Goal: Task Accomplishment & Management: Manage account settings

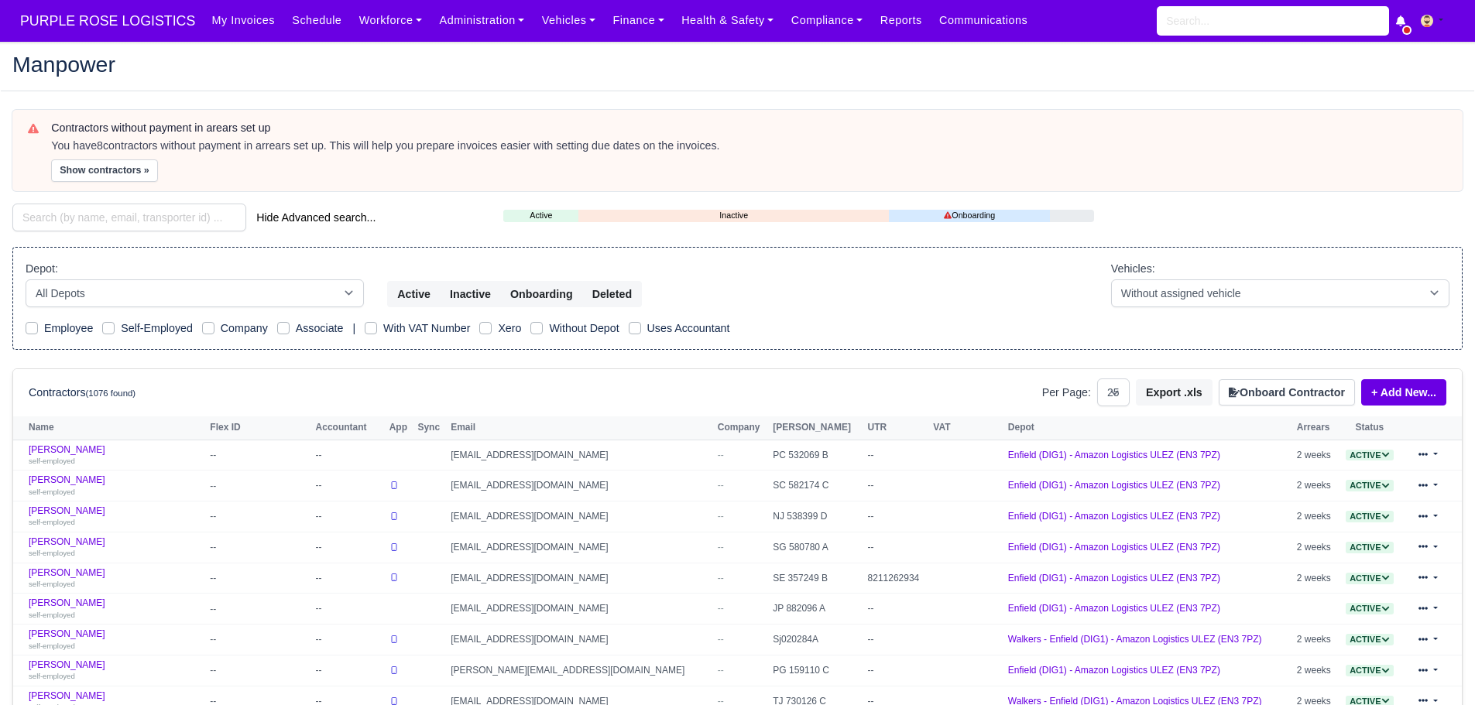
select select "25"
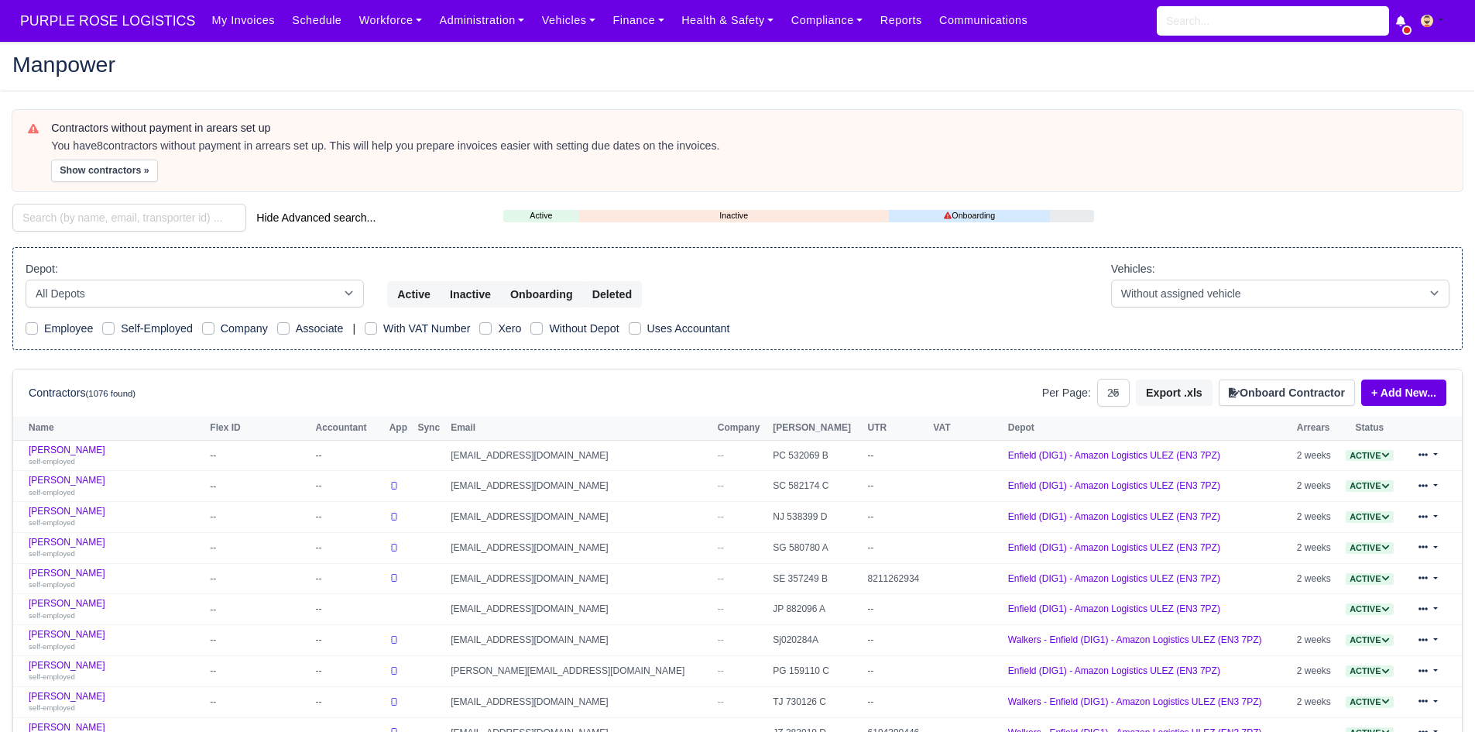
click at [614, 46] on div "Manpower" at bounding box center [738, 66] width 1474 height 50
click at [611, 36] on link "Finance" at bounding box center [638, 20] width 69 height 30
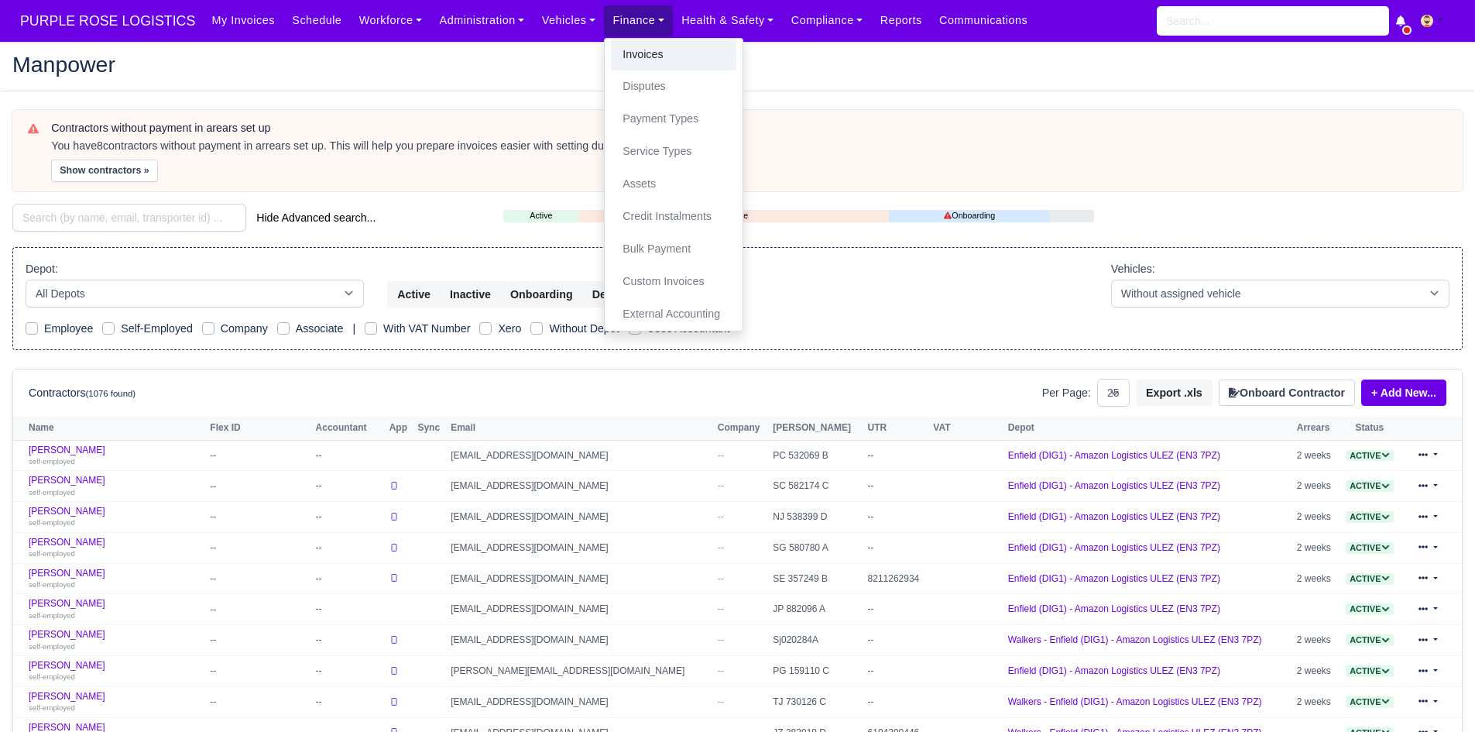
click at [620, 56] on link "Invoices" at bounding box center [673, 55] width 125 height 33
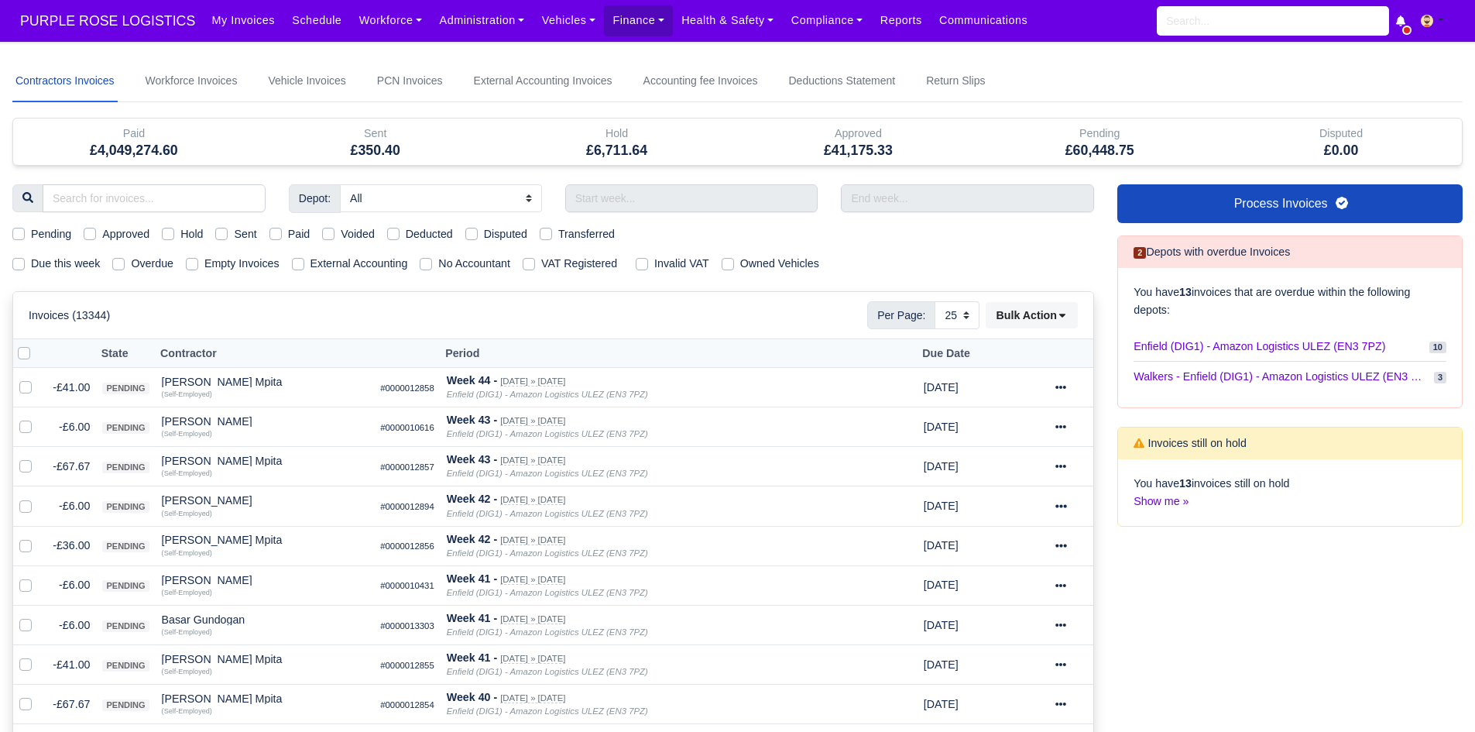
select select "25"
click at [706, 212] on input "text" at bounding box center [691, 198] width 253 height 28
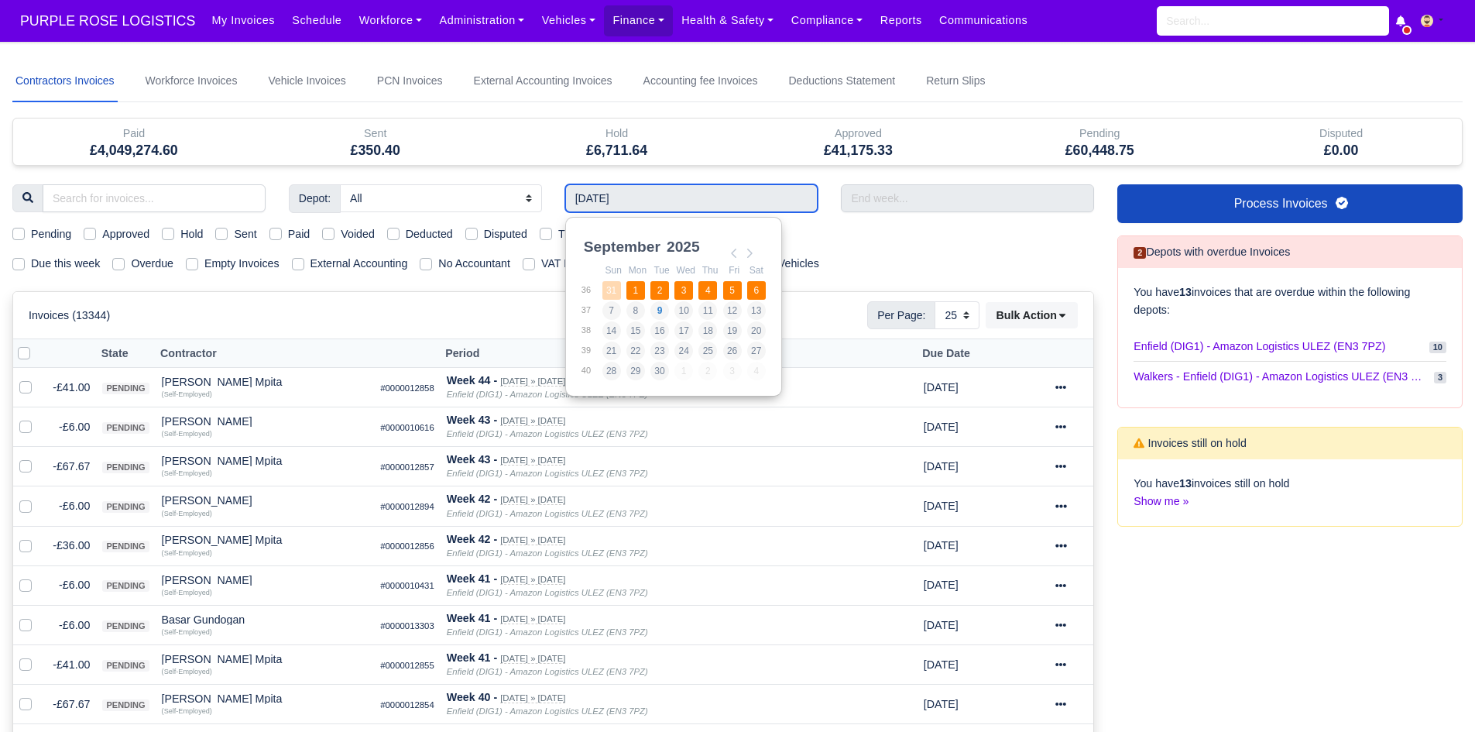
type input "31/08/2025 - 06/09/2025"
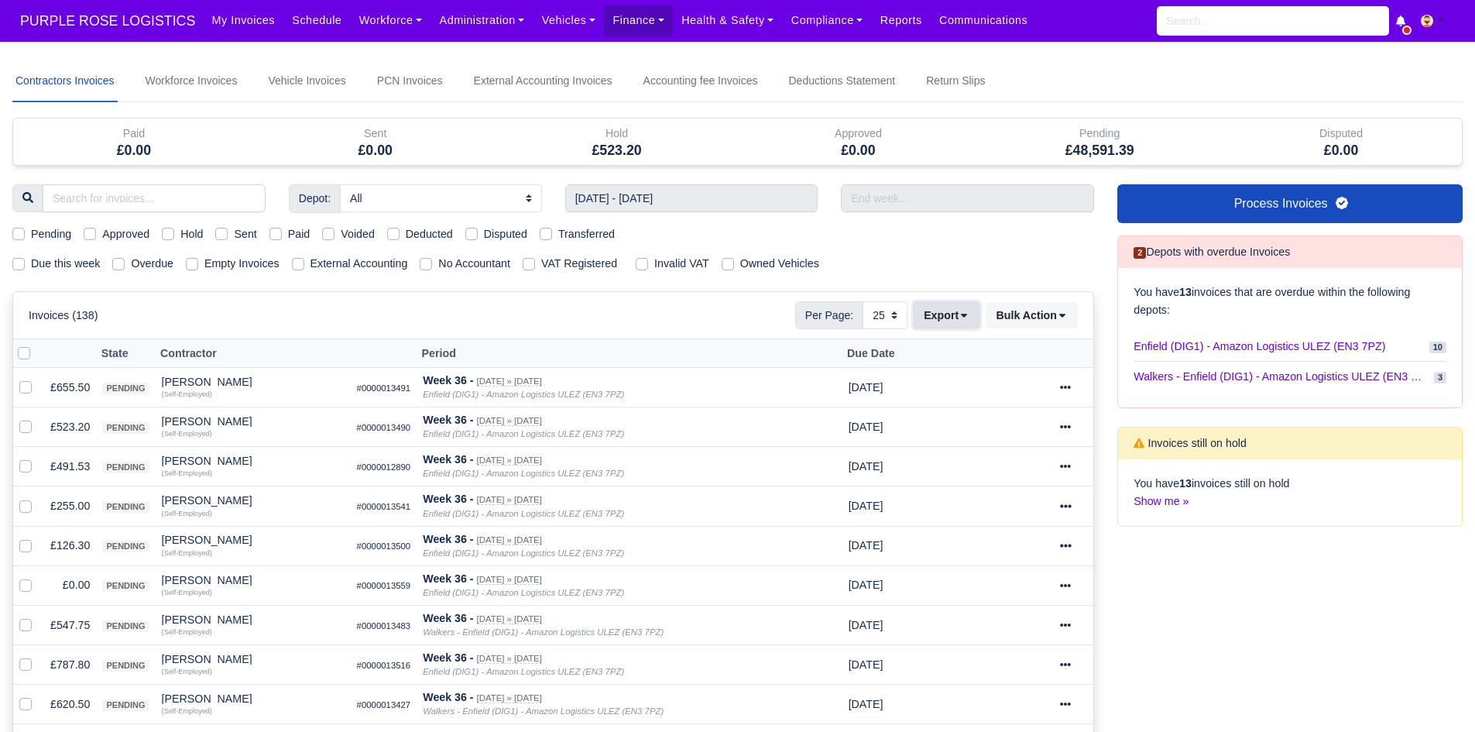
click at [935, 309] on button "Export" at bounding box center [947, 315] width 66 height 26
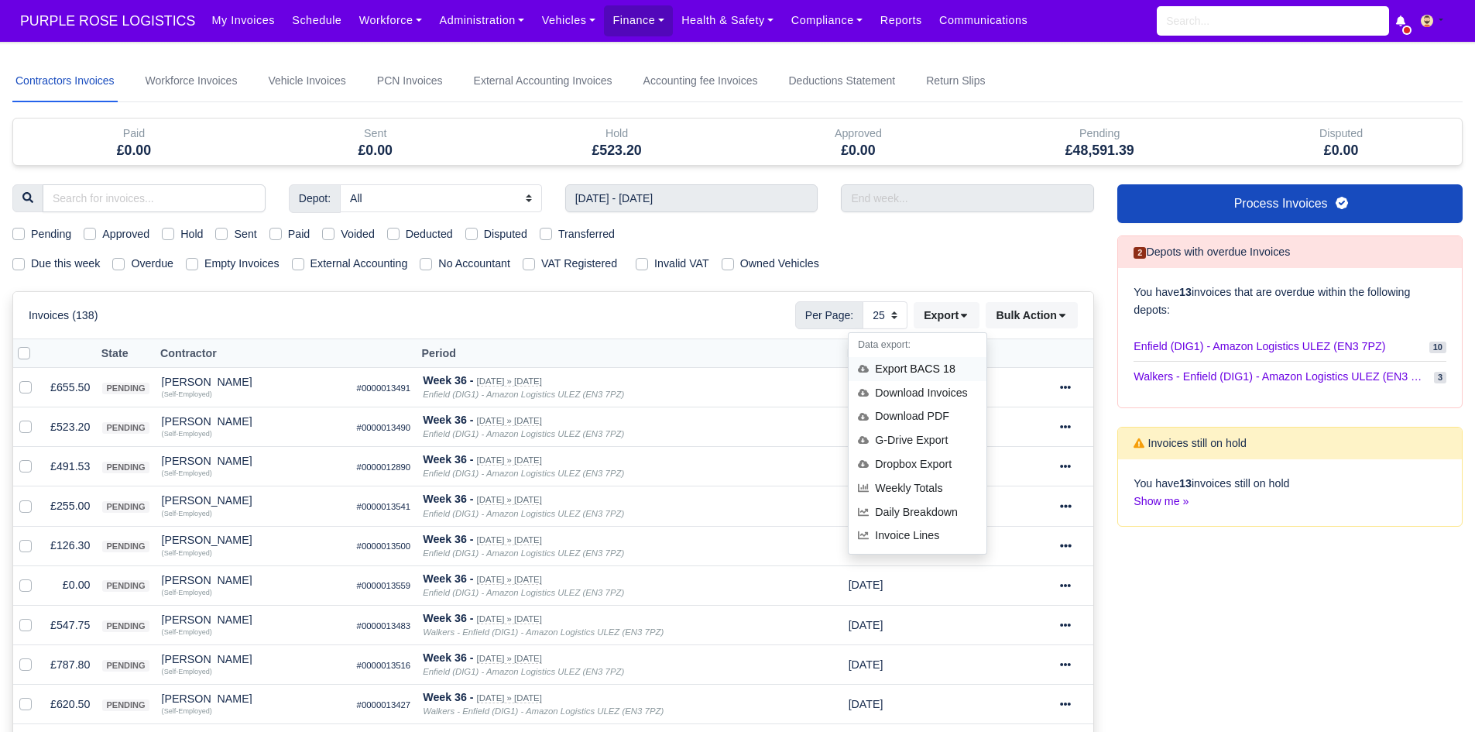
click at [931, 360] on div "Export BACS 18" at bounding box center [918, 369] width 138 height 24
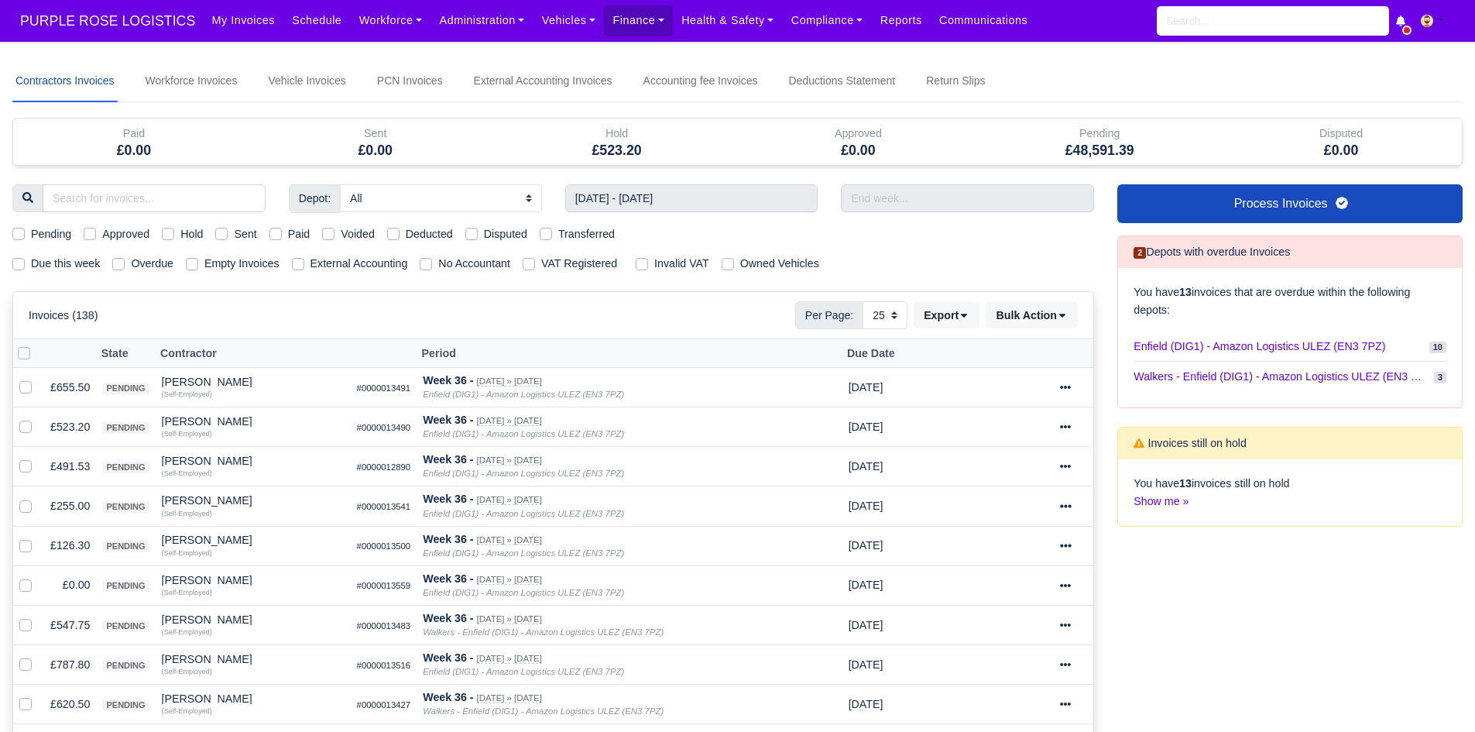
click at [942, 303] on button "Export" at bounding box center [947, 315] width 66 height 26
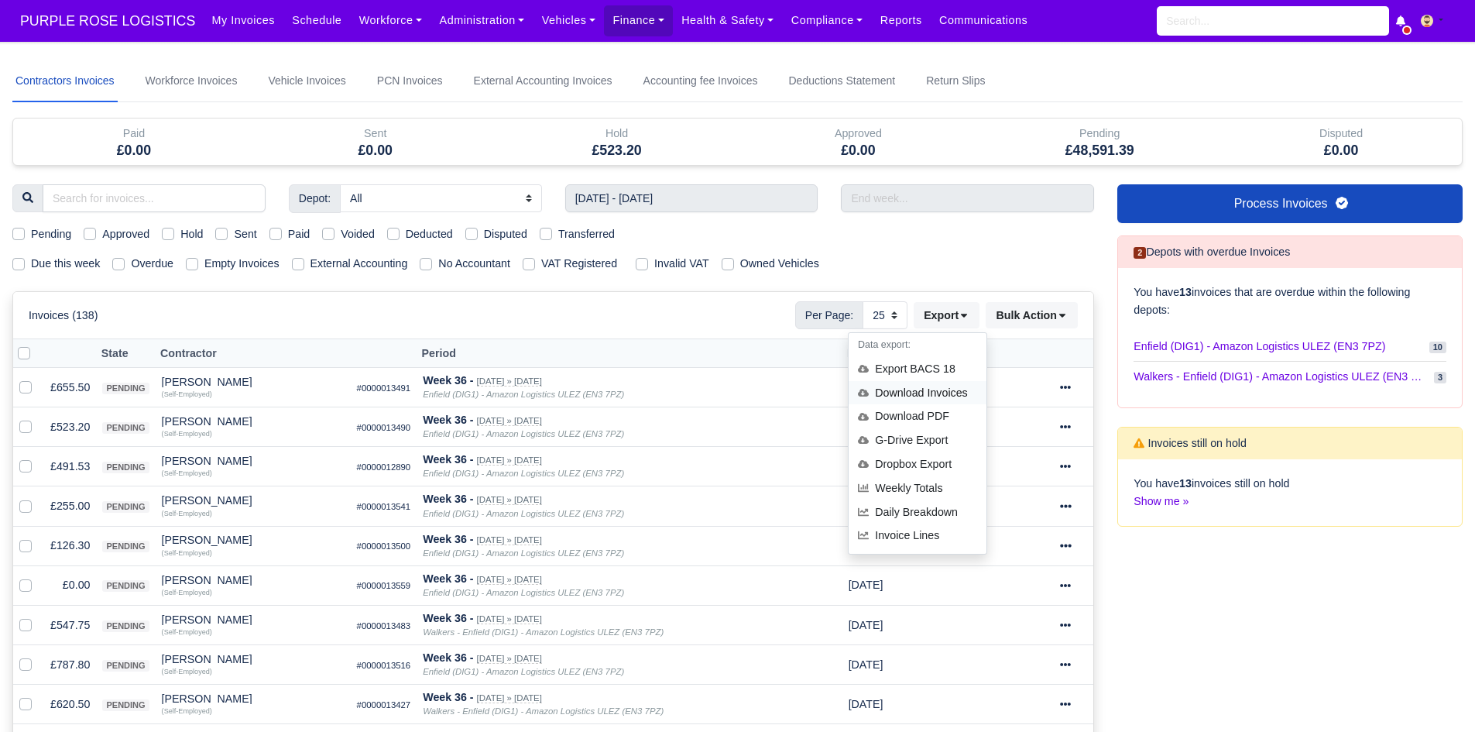
click at [939, 390] on div "Download Invoices" at bounding box center [918, 393] width 138 height 24
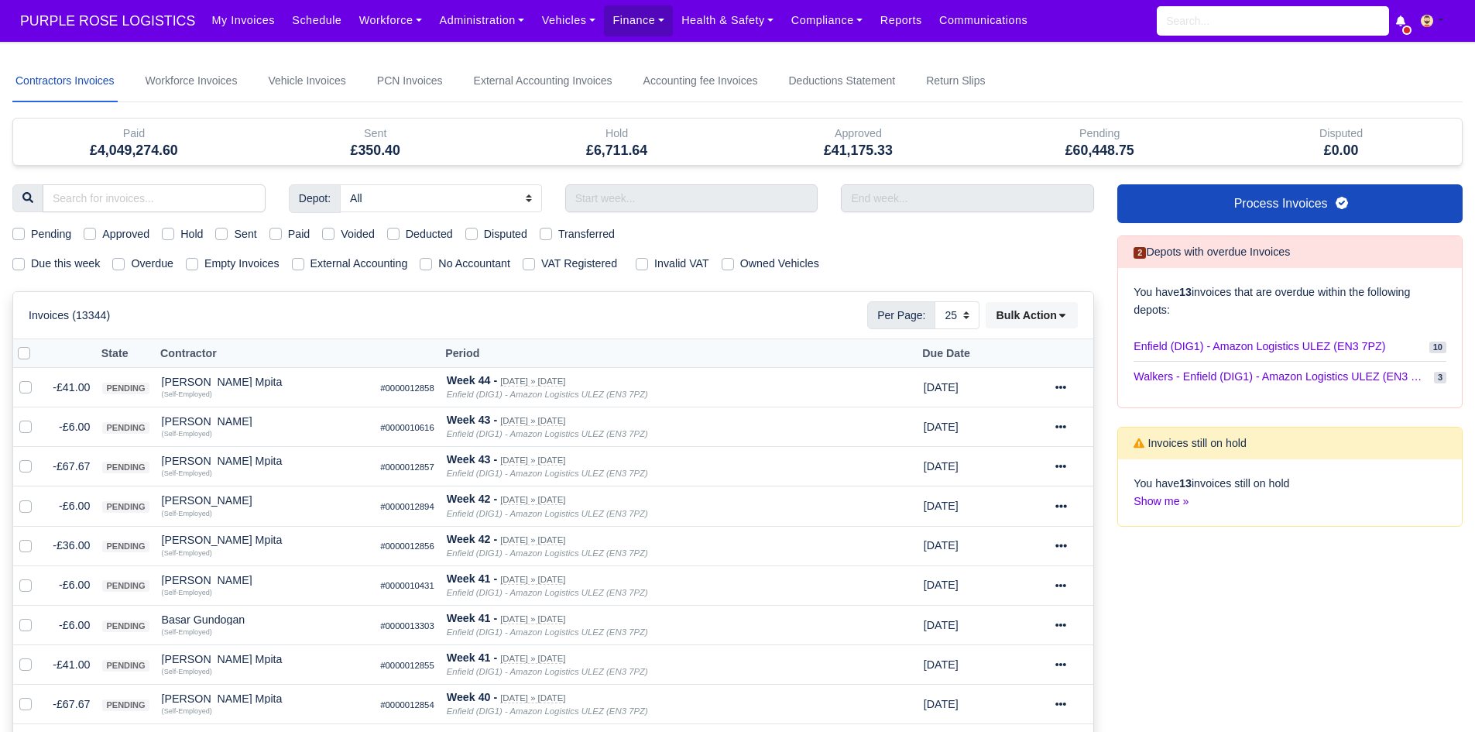
select select "25"
click at [432, 22] on link "Administration" at bounding box center [482, 20] width 102 height 30
click at [368, 24] on link "Workforce" at bounding box center [391, 20] width 81 height 30
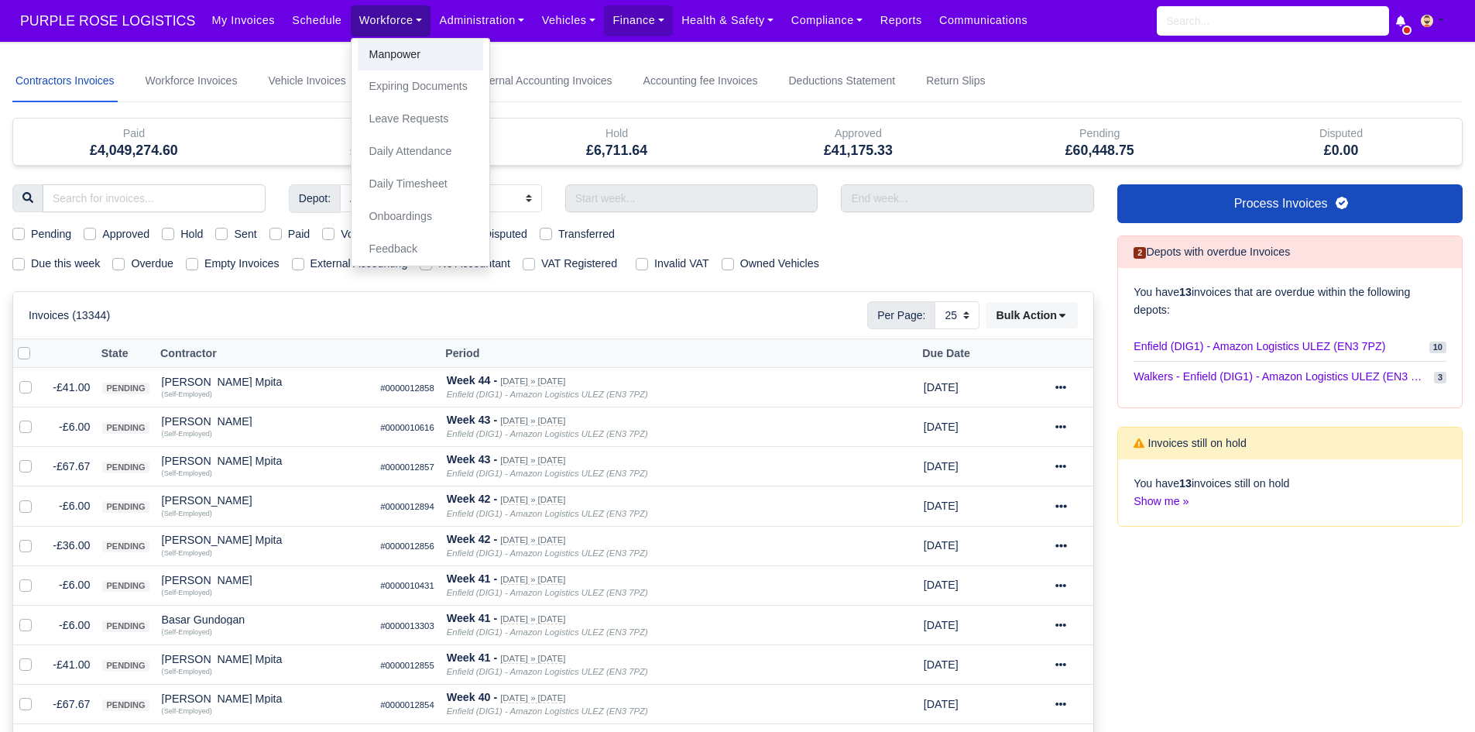
click at [379, 45] on link "Manpower" at bounding box center [420, 55] width 125 height 33
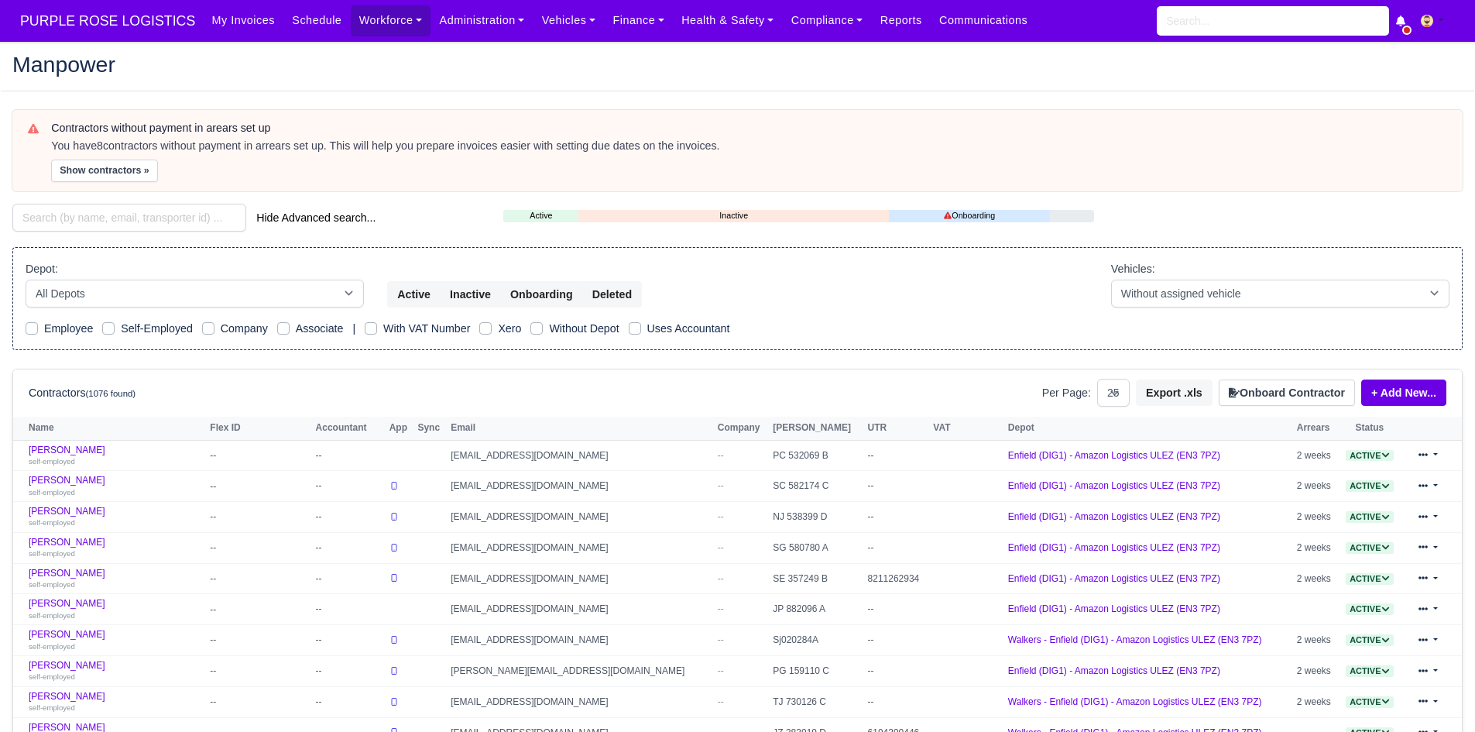
select select "25"
click at [175, 212] on input "search" at bounding box center [129, 218] width 234 height 28
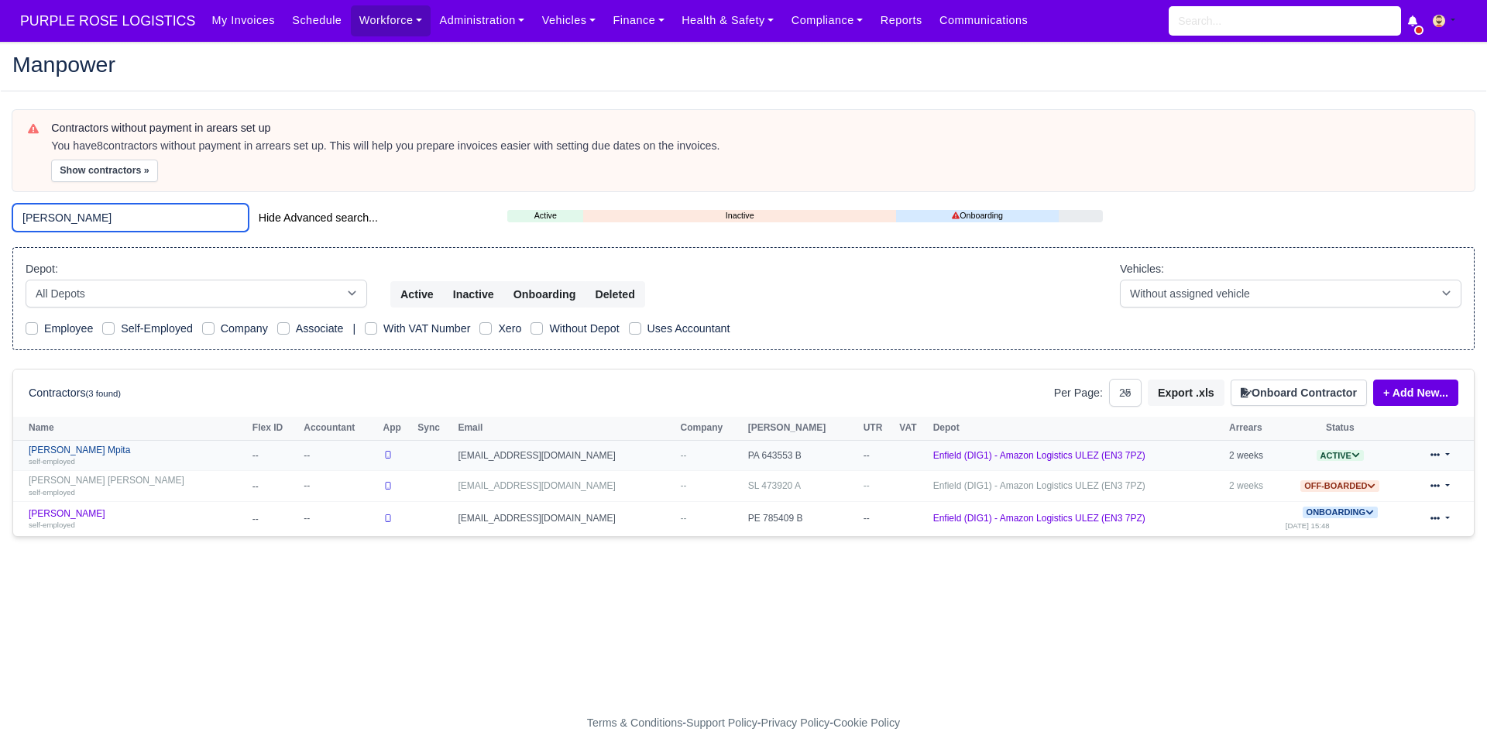
type input "[PERSON_NAME]"
click at [111, 454] on link "[PERSON_NAME] Mpita self-employed" at bounding box center [137, 455] width 216 height 22
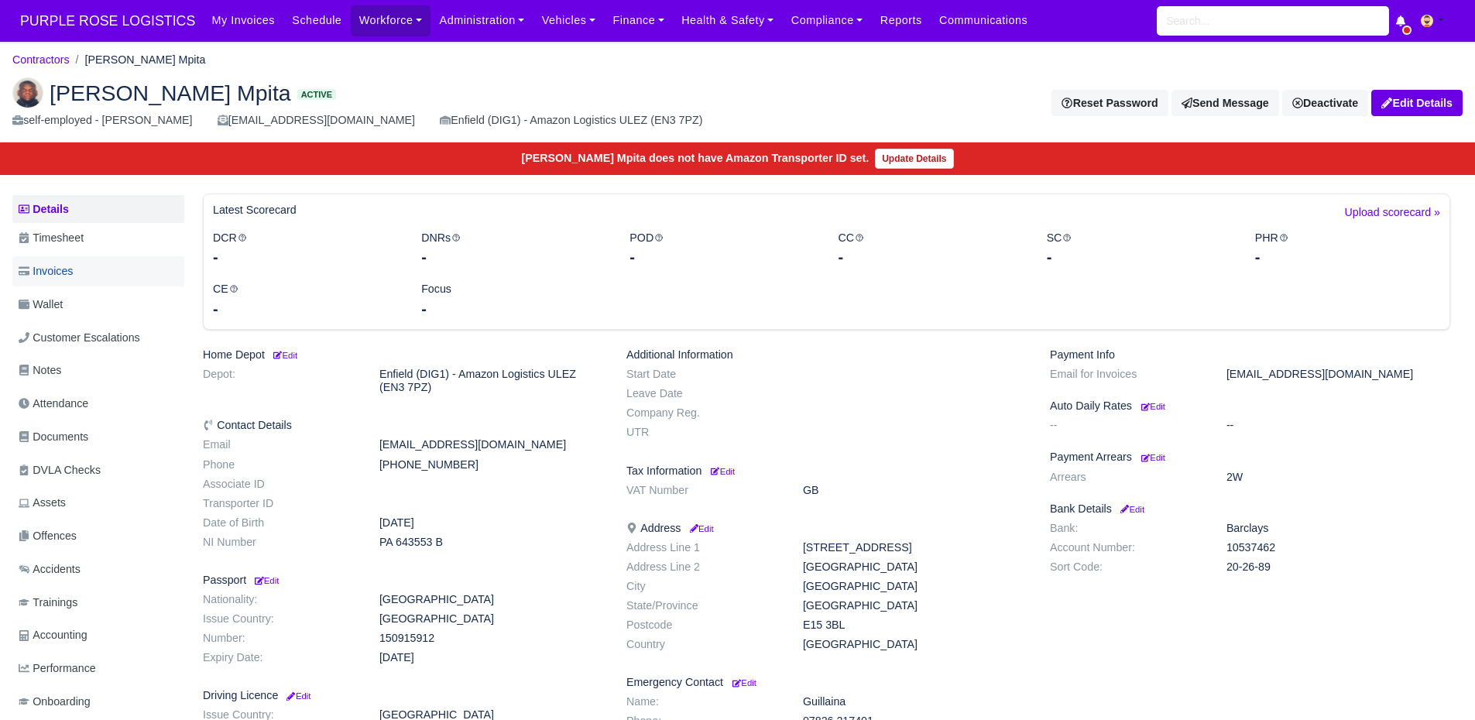
click at [61, 273] on span "Invoices" at bounding box center [46, 272] width 54 height 18
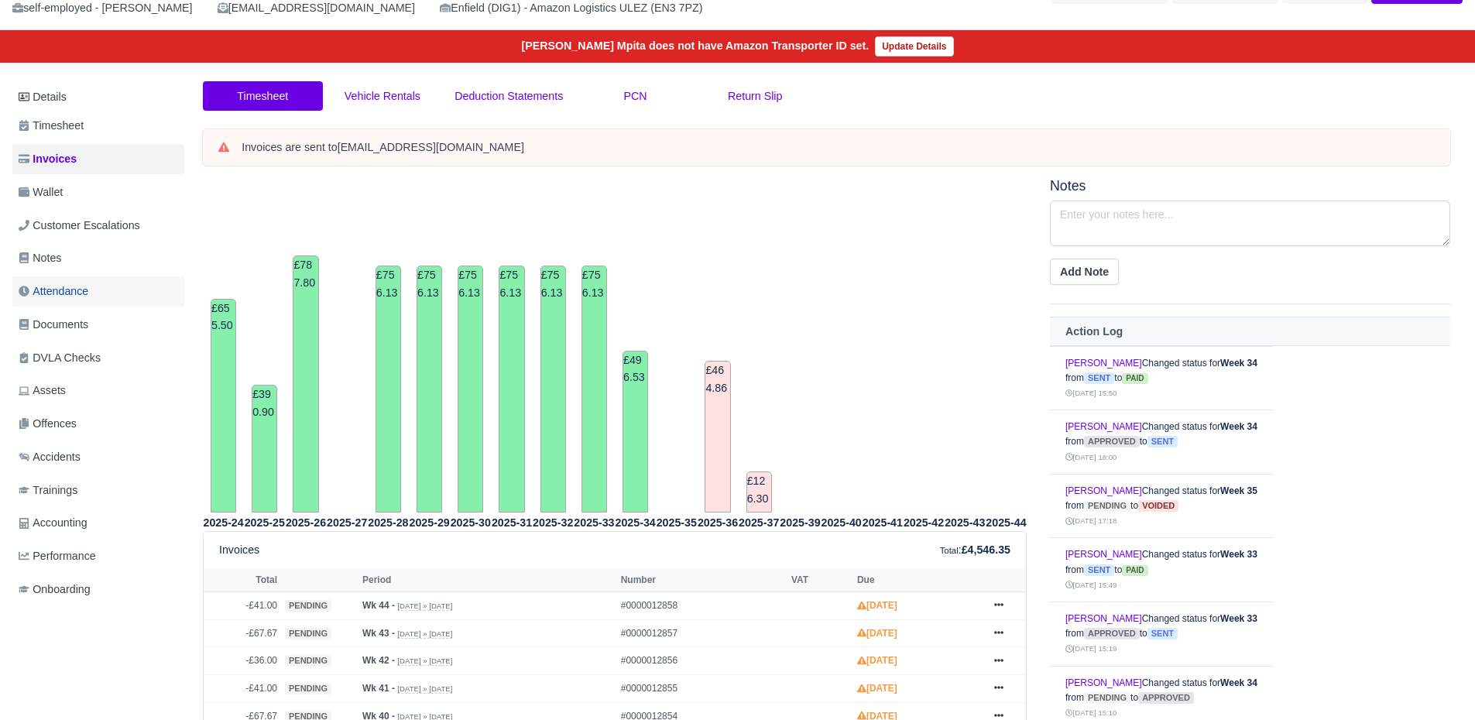
scroll to position [112, 0]
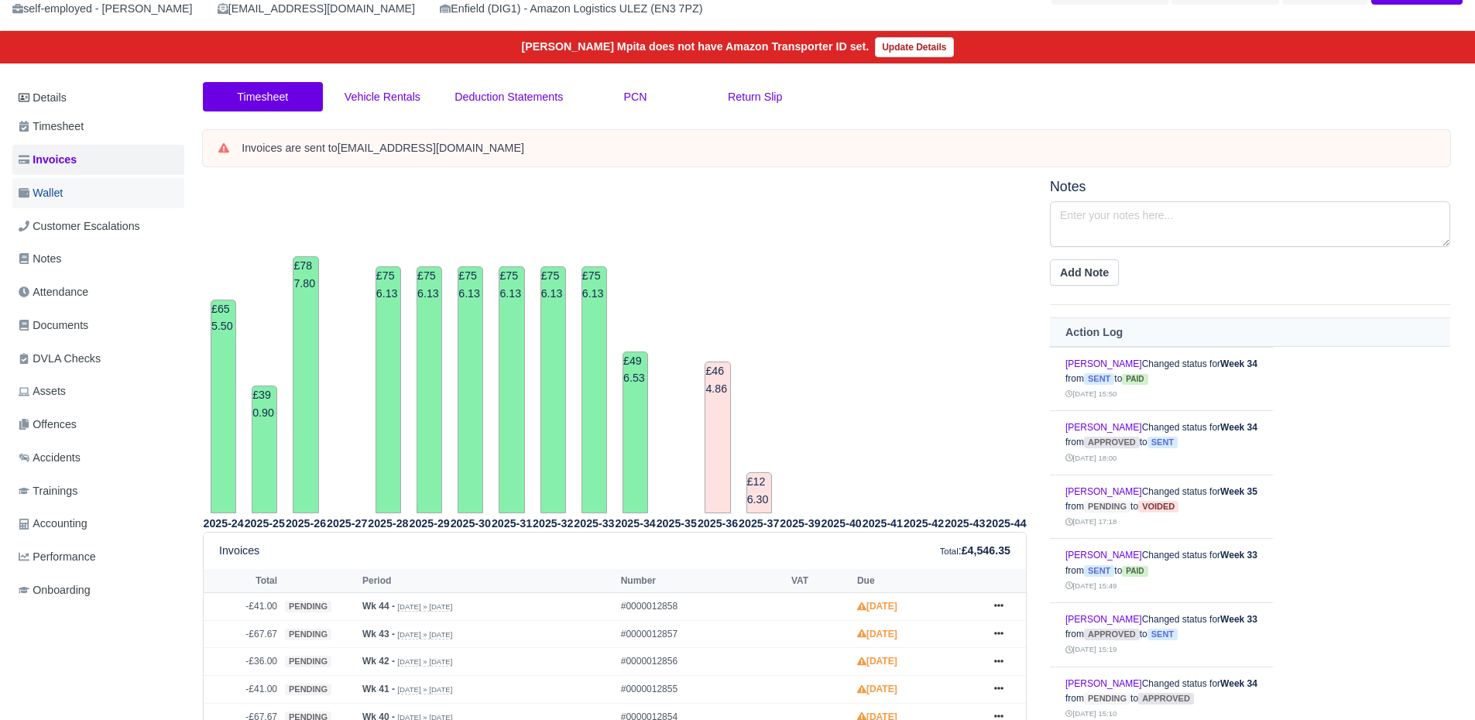
click at [79, 200] on link "Wallet" at bounding box center [98, 193] width 172 height 30
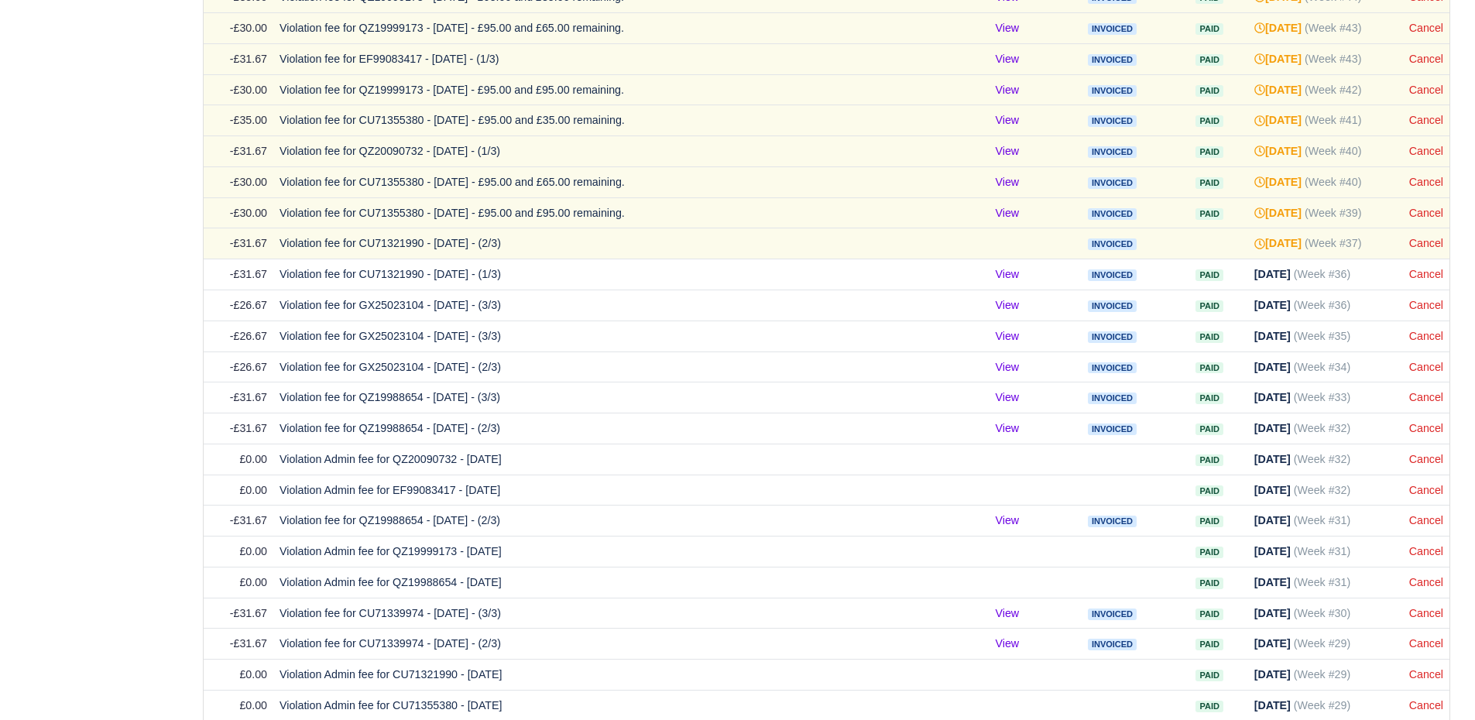
scroll to position [994, 0]
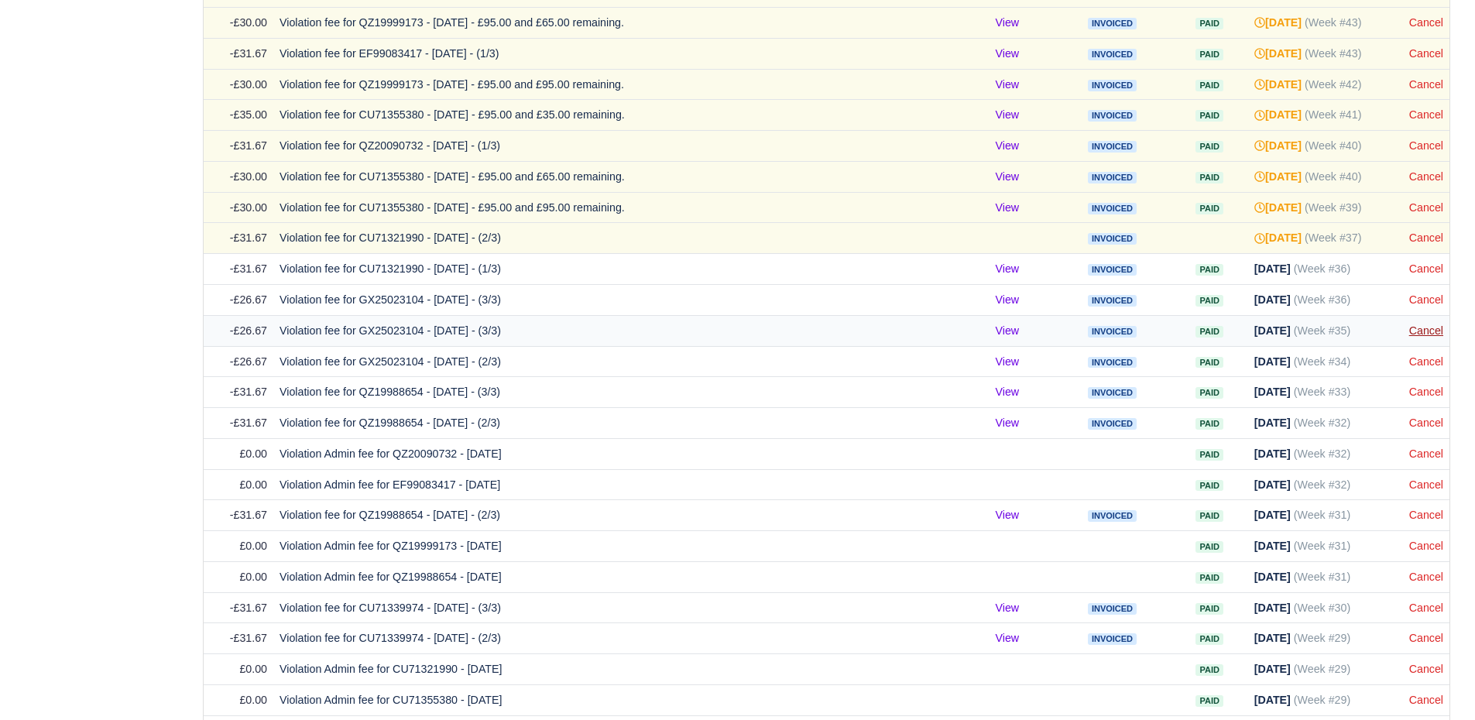
click at [1427, 332] on link "Cancel" at bounding box center [1426, 330] width 34 height 12
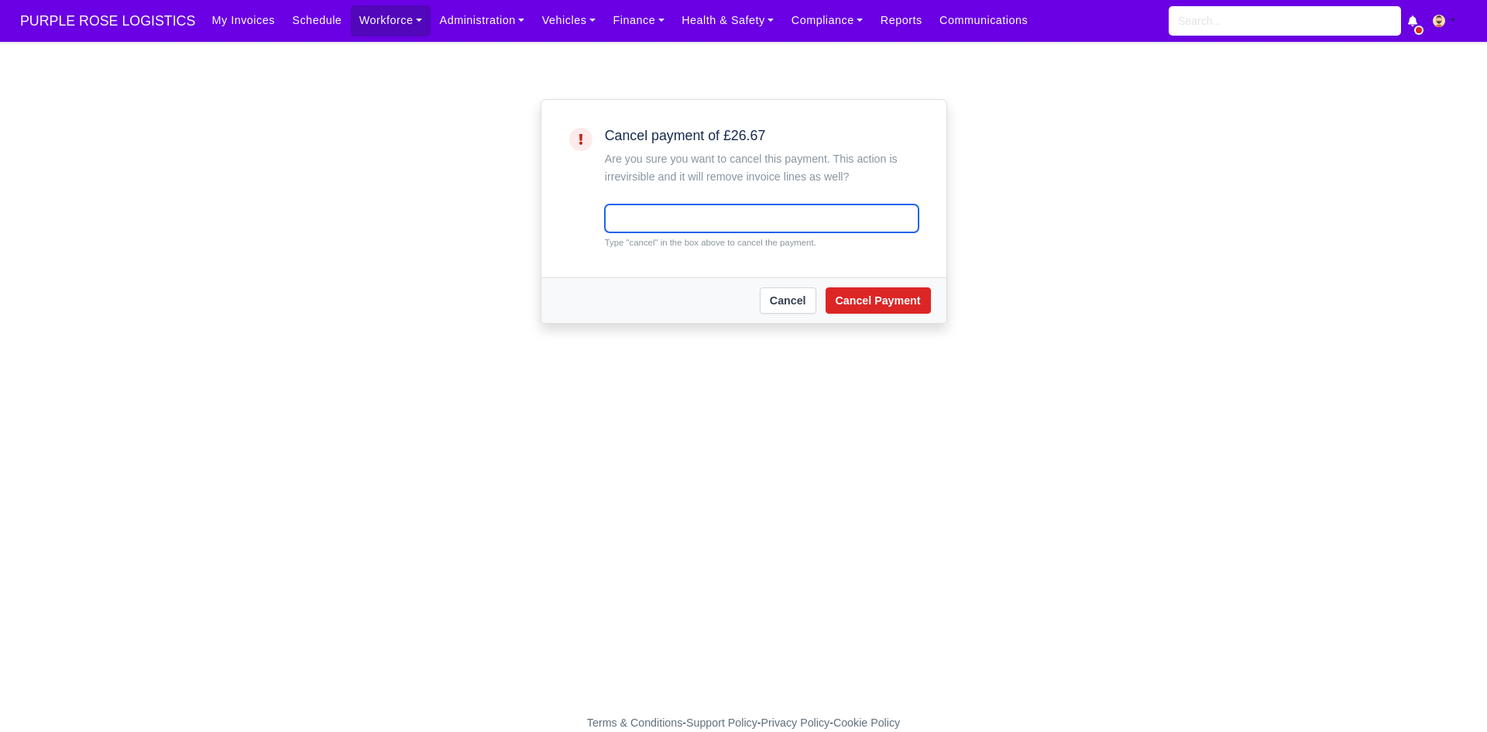
click at [757, 225] on input "text" at bounding box center [762, 218] width 314 height 28
type input "cancel"
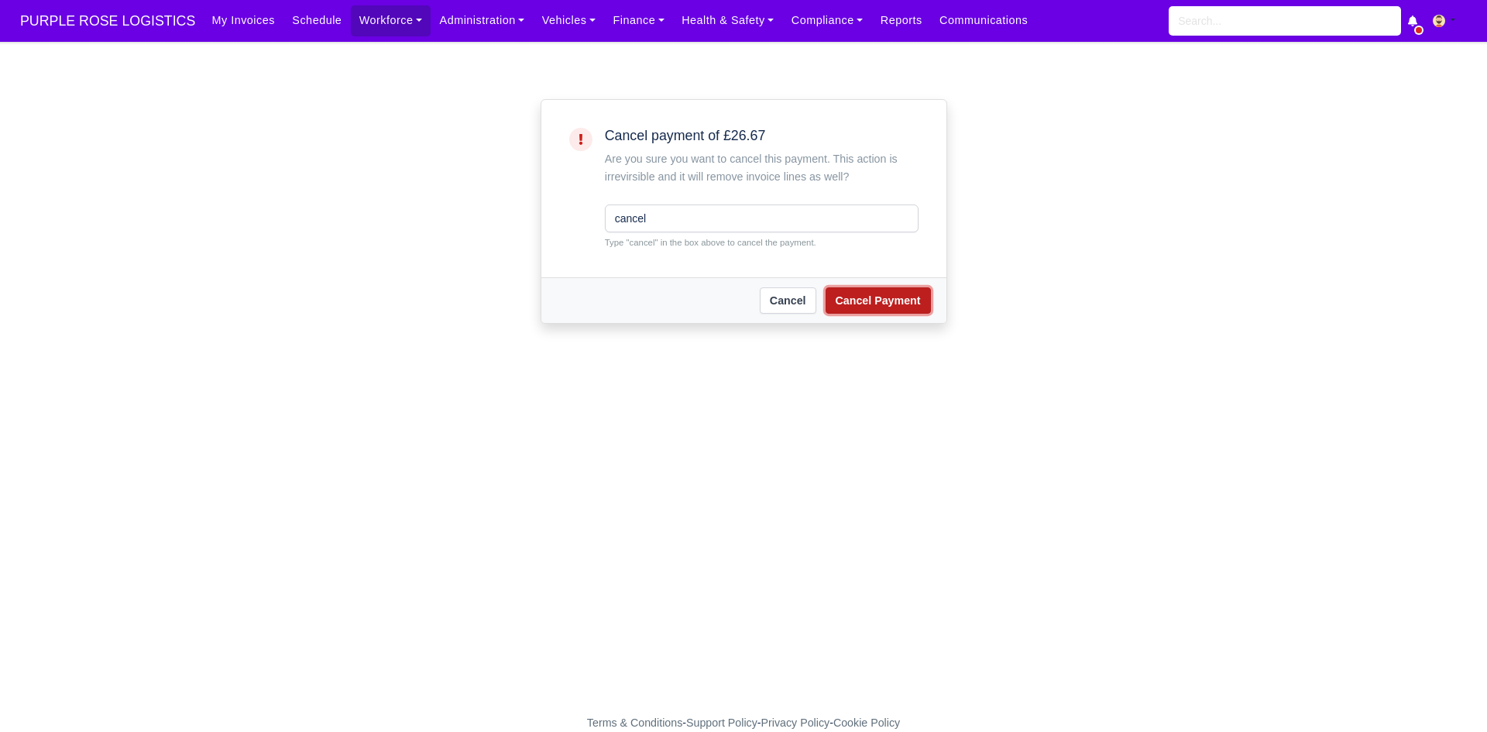
click at [860, 288] on button "Cancel Payment" at bounding box center [877, 300] width 105 height 26
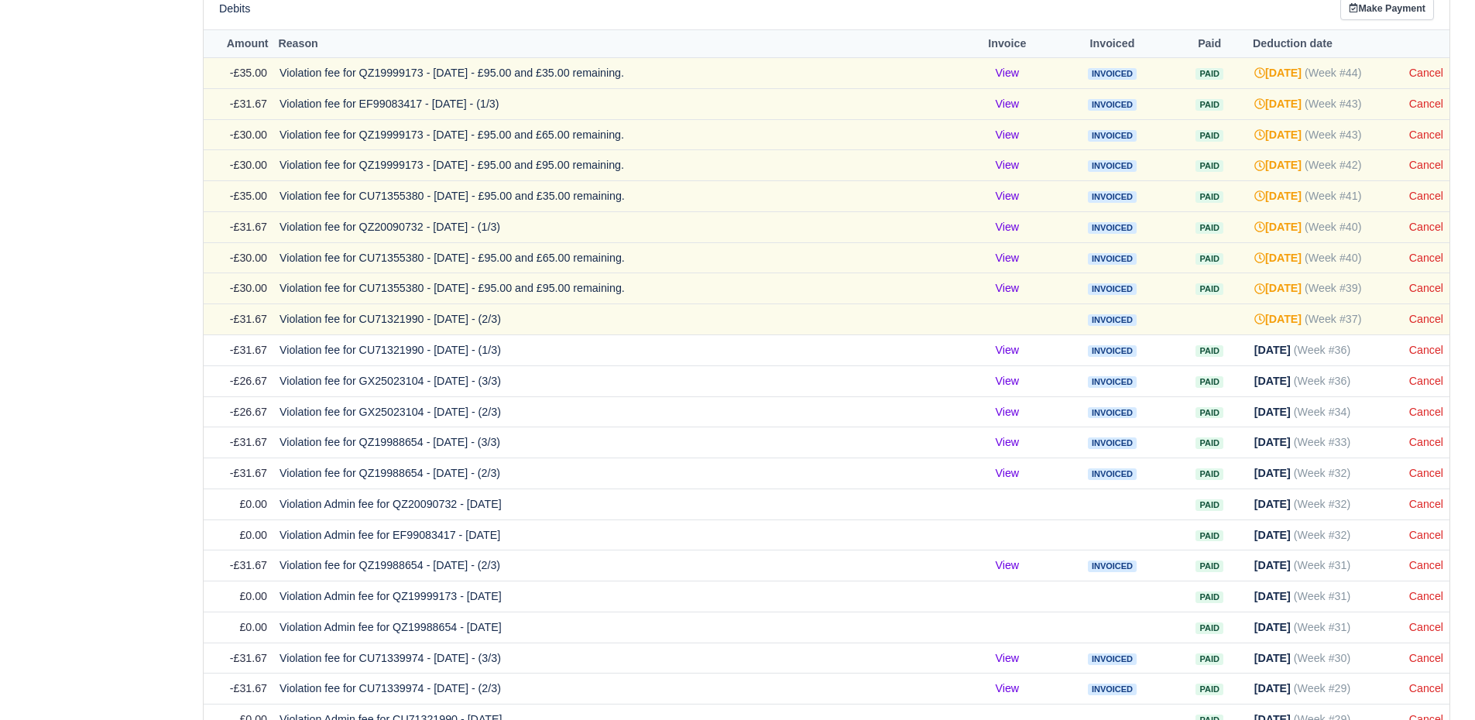
scroll to position [943, 0]
click at [1426, 380] on link "Cancel" at bounding box center [1426, 380] width 34 height 12
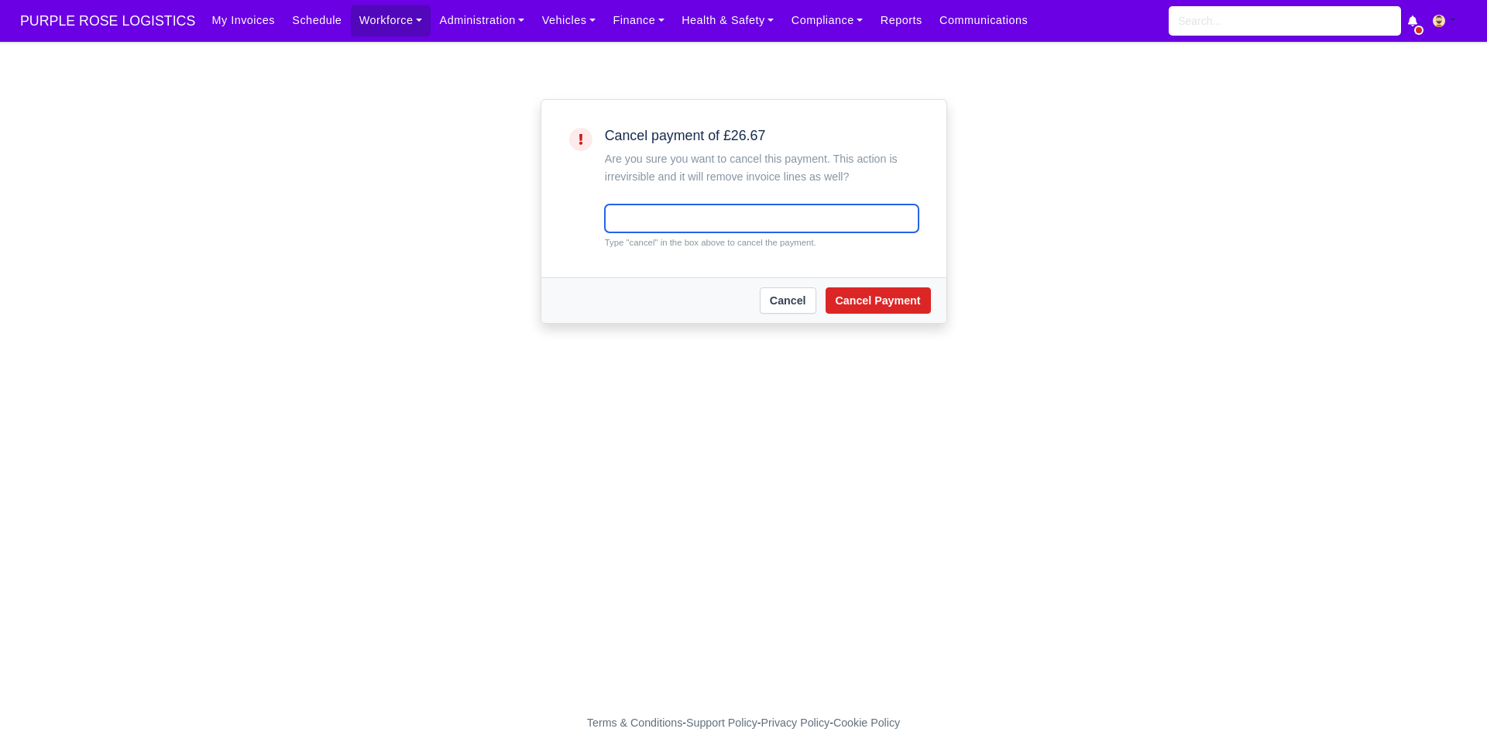
click at [663, 231] on input "text" at bounding box center [762, 218] width 314 height 28
type input "cancel"
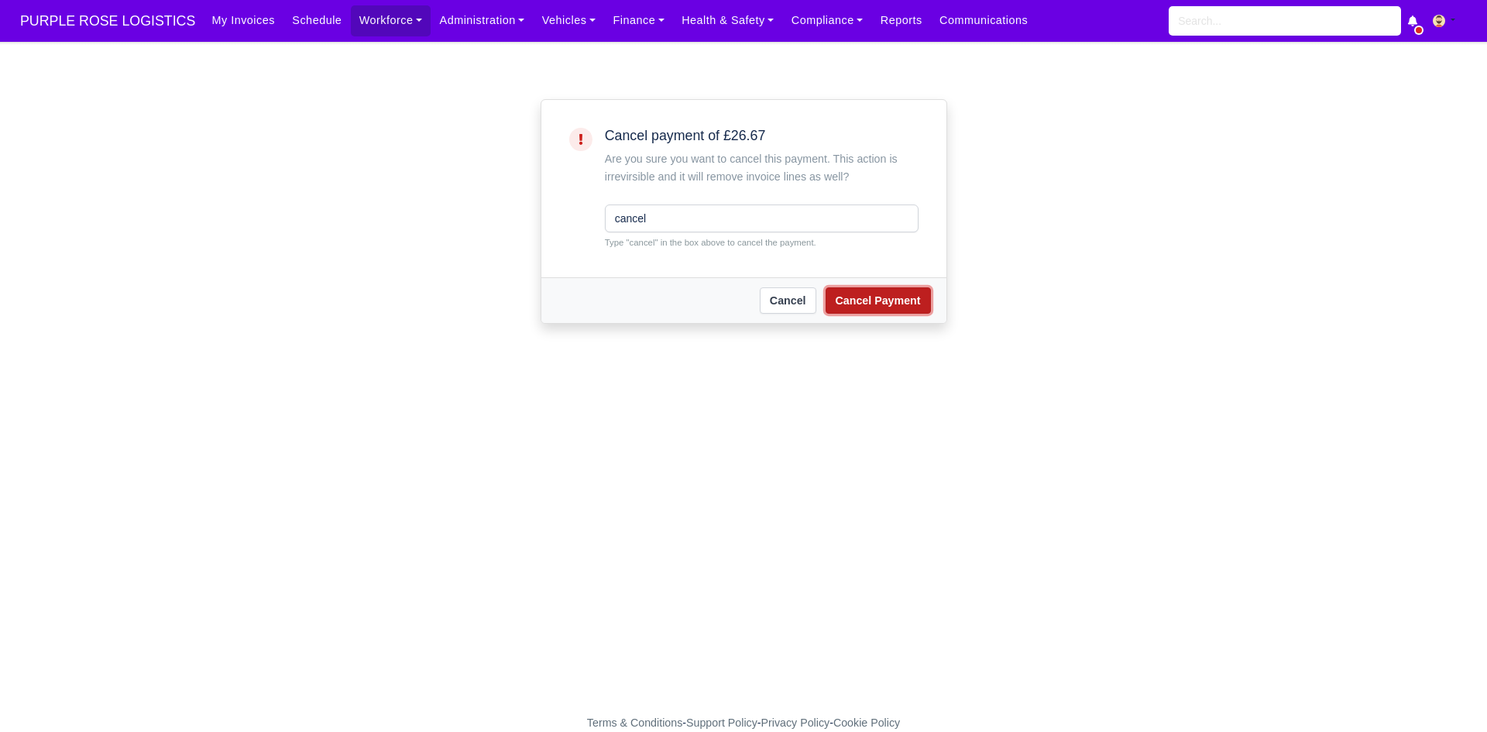
click at [882, 303] on button "Cancel Payment" at bounding box center [877, 300] width 105 height 26
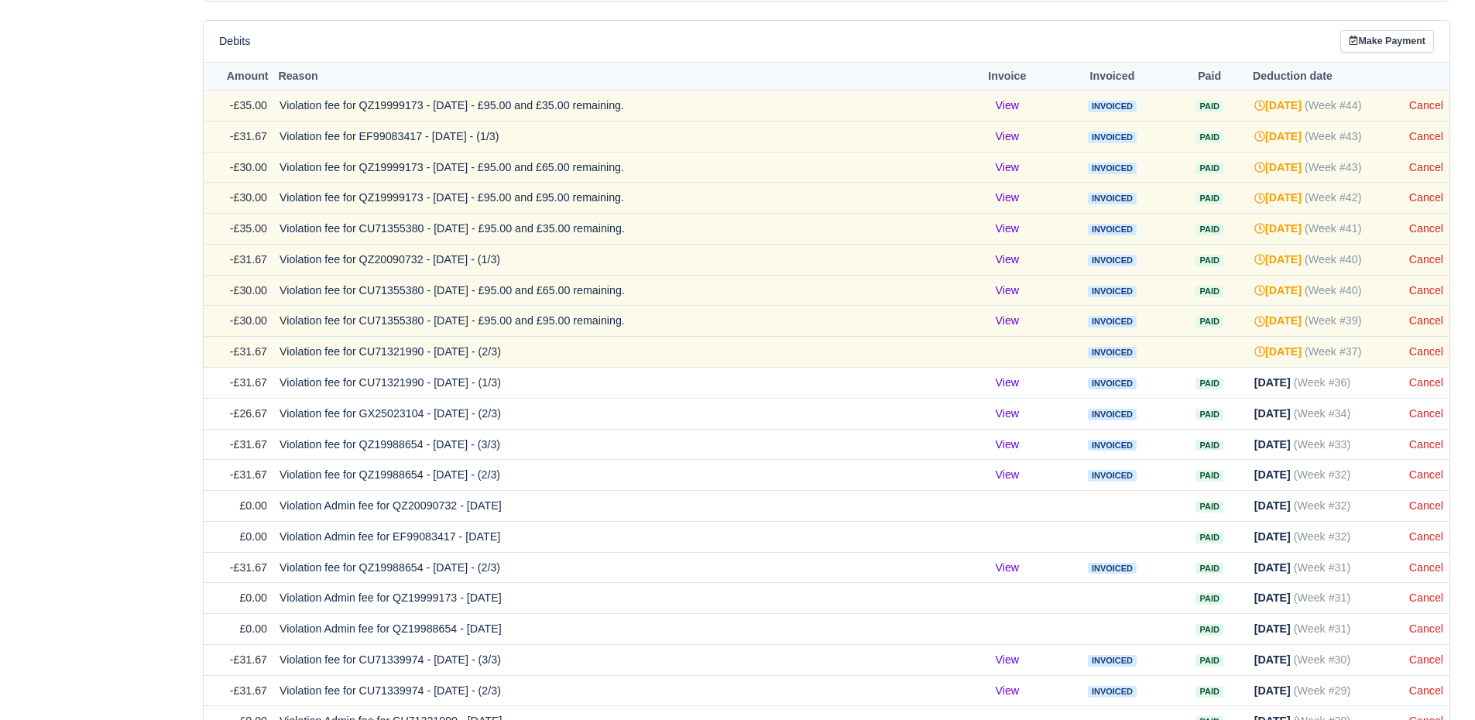
scroll to position [915, 0]
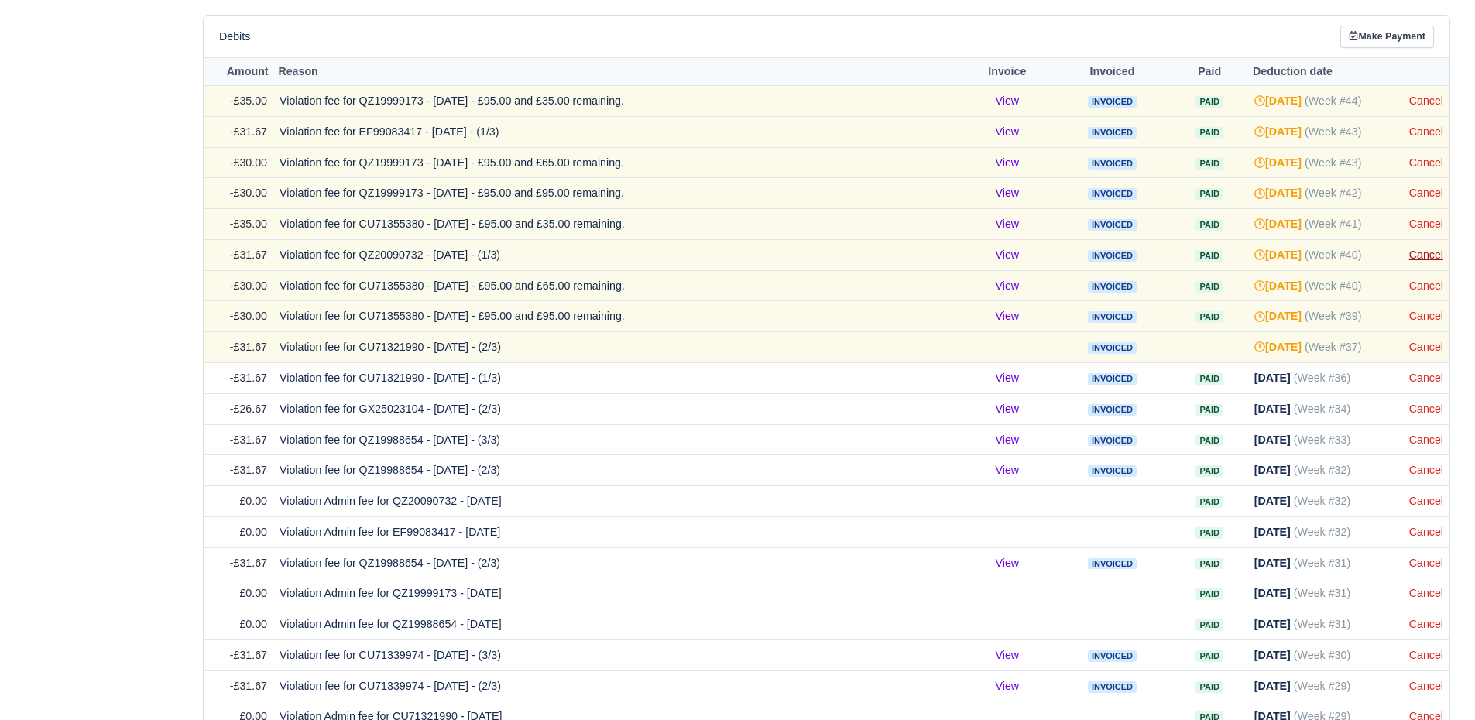
click at [1429, 249] on link "Cancel" at bounding box center [1426, 255] width 34 height 12
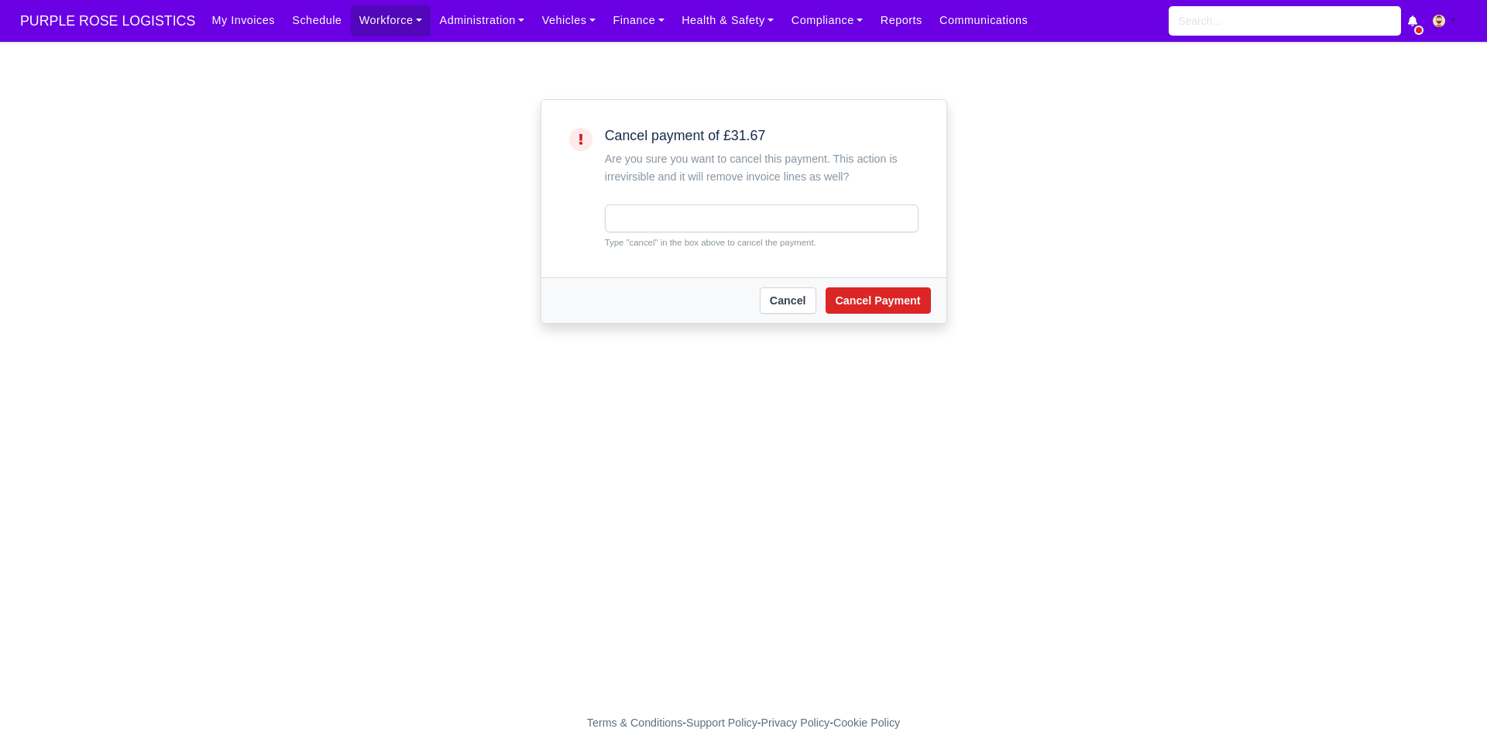
drag, startPoint x: 1213, startPoint y: 259, endPoint x: 1084, endPoint y: 286, distance: 132.0
click at [1084, 286] on main "Cancel payment of £31.67 Are you sure you want to cancel this payment. This act…" at bounding box center [743, 387] width 1487 height 654
click at [719, 218] on input "text" at bounding box center [762, 218] width 314 height 28
type input "cancel"
click at [860, 287] on button "Cancel Payment" at bounding box center [877, 300] width 105 height 26
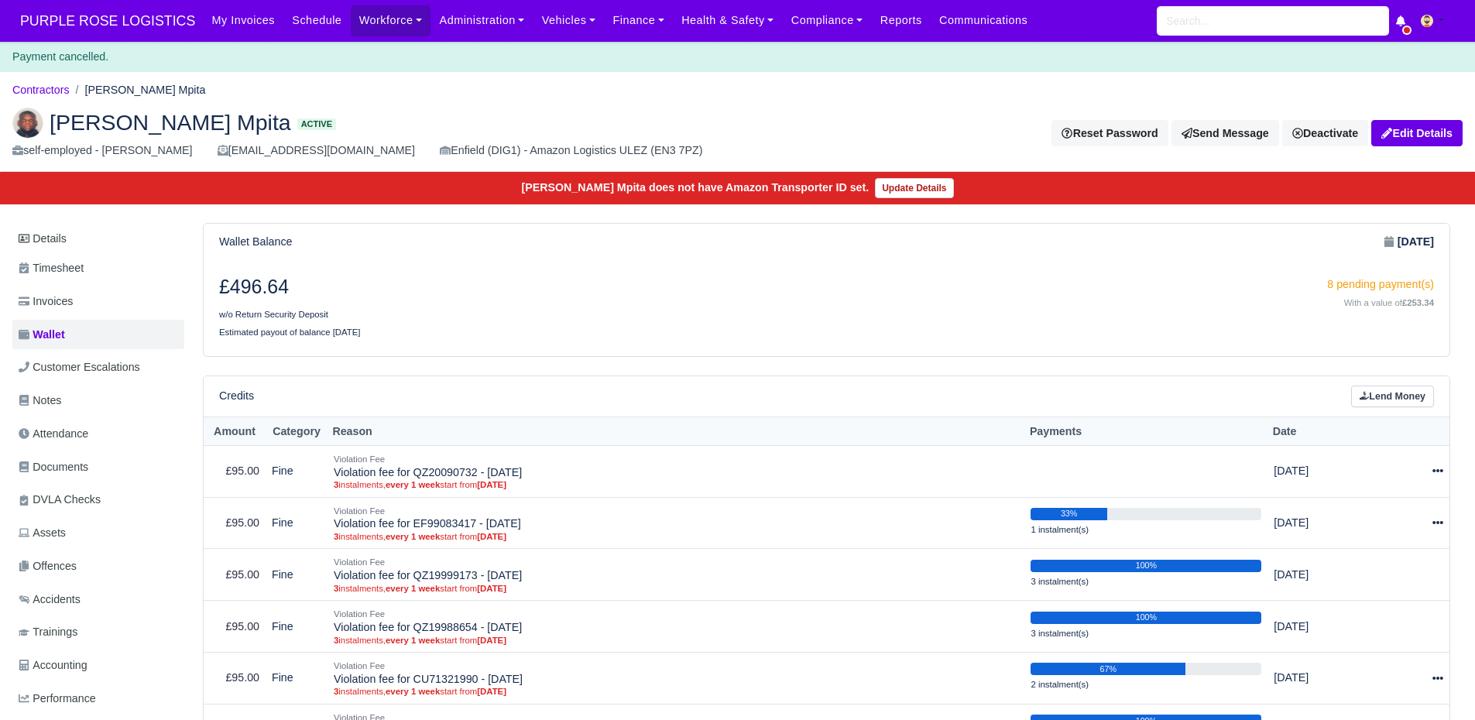
click at [860, 287] on div "8 pending payment(s)" at bounding box center [1137, 285] width 596 height 18
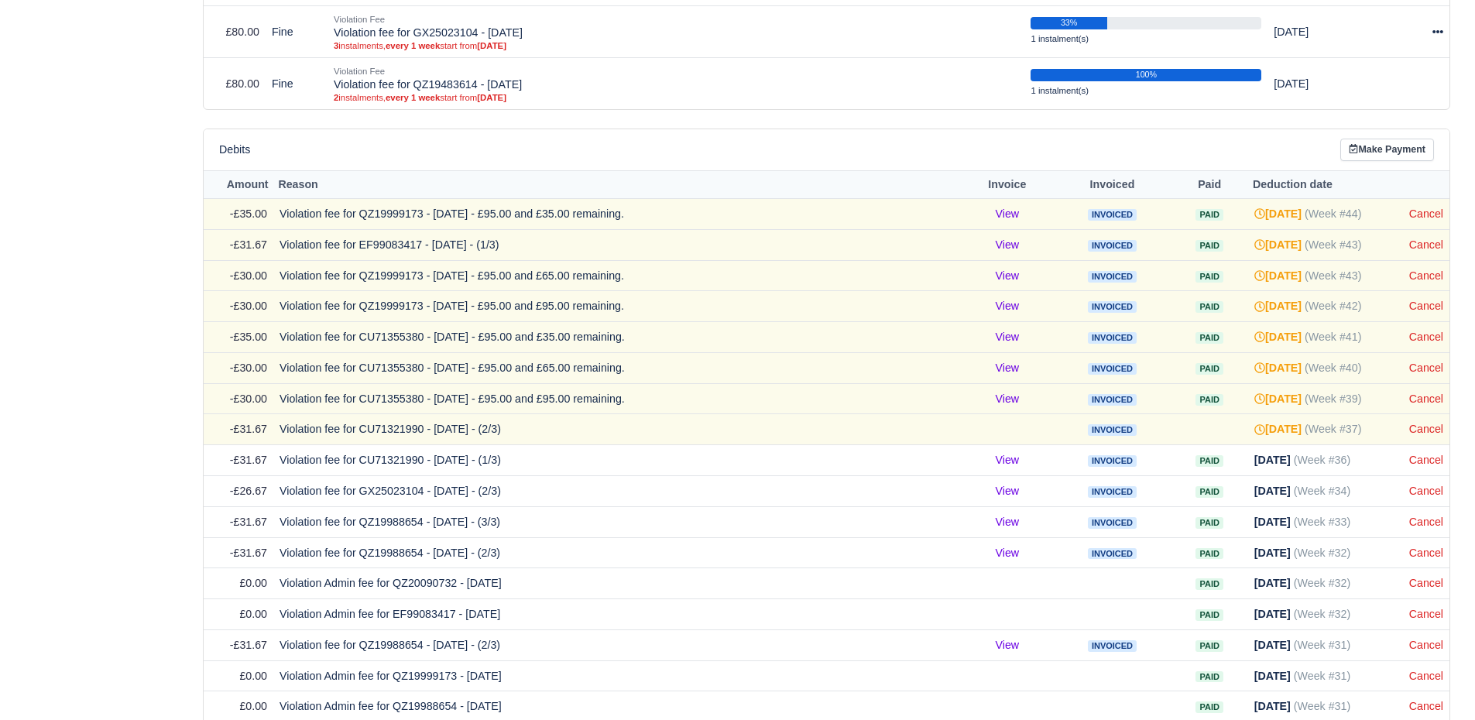
scroll to position [808, 0]
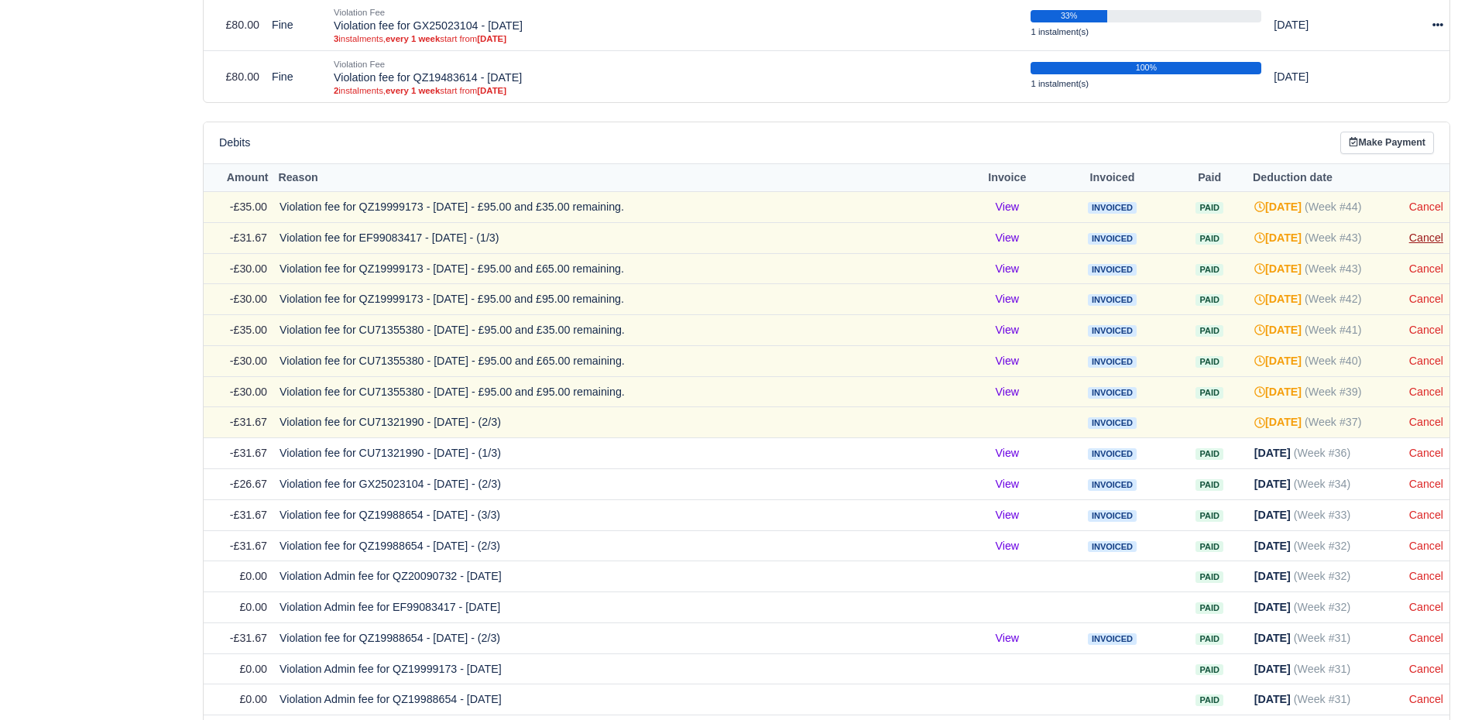
click at [1441, 239] on link "Cancel" at bounding box center [1426, 238] width 34 height 12
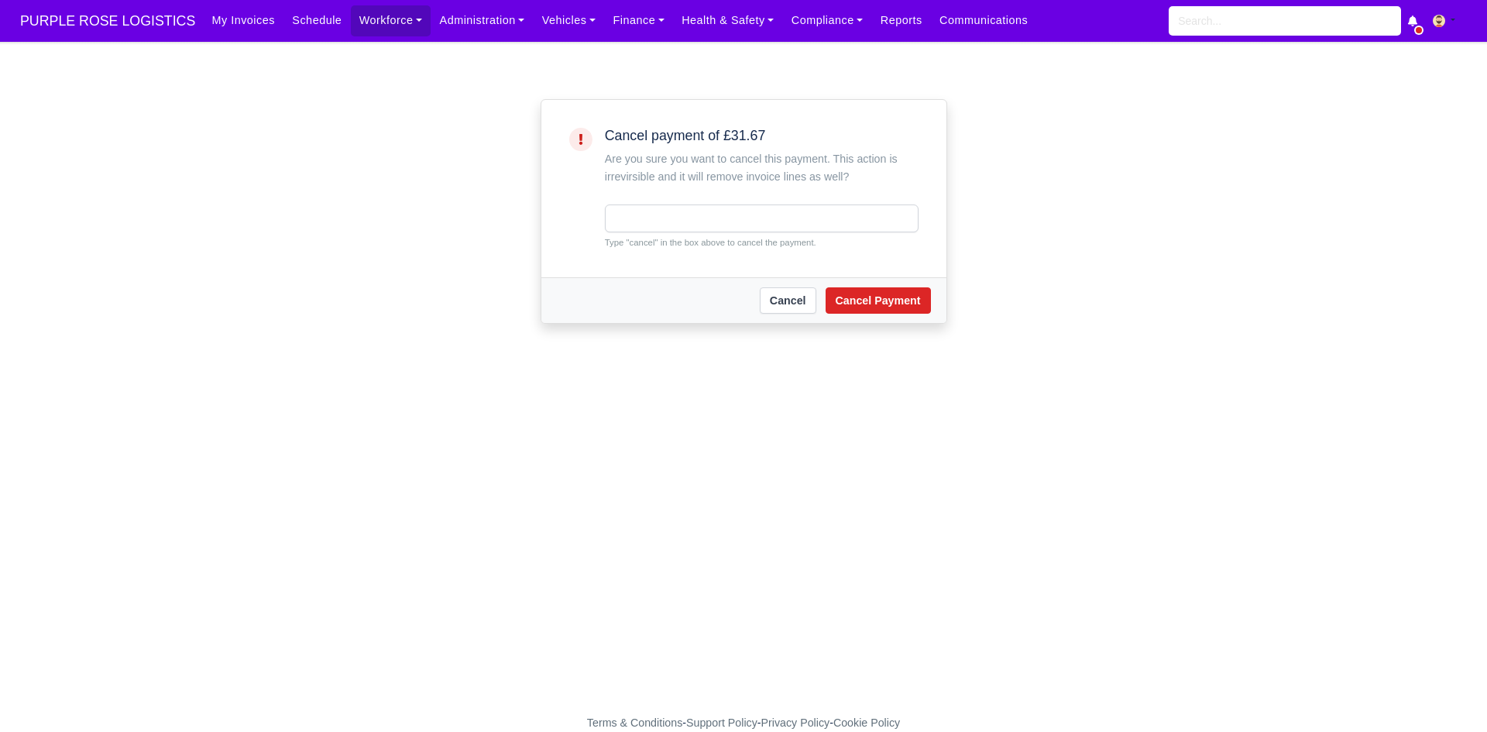
click at [689, 200] on div "Cancel payment of £31.67 Are you sure you want to cancel this payment. This act…" at bounding box center [762, 189] width 314 height 122
click at [682, 216] on input "text" at bounding box center [762, 218] width 314 height 28
type input "cancel"
click at [858, 290] on button "Cancel Payment" at bounding box center [877, 300] width 105 height 26
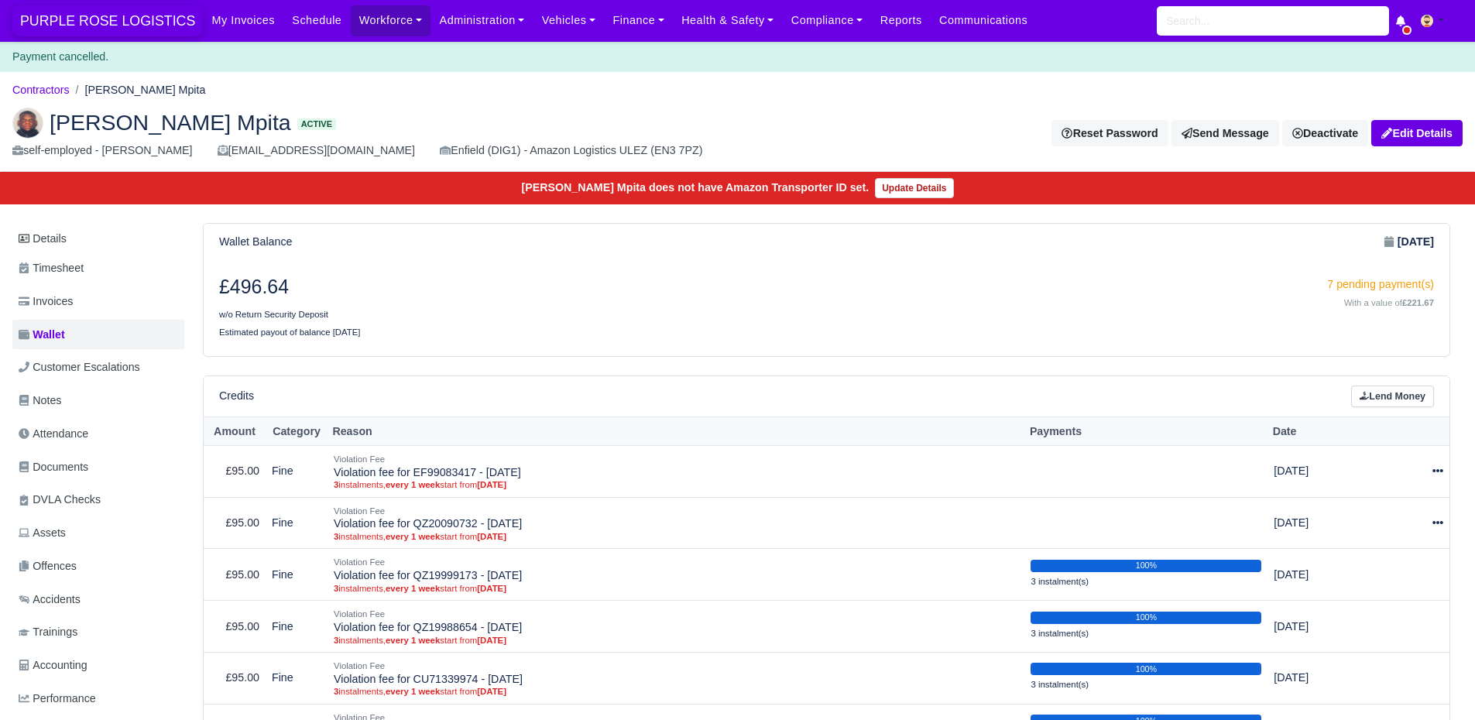
click at [105, 19] on span "PURPLE ROSE LOGISTICS" at bounding box center [107, 20] width 190 height 31
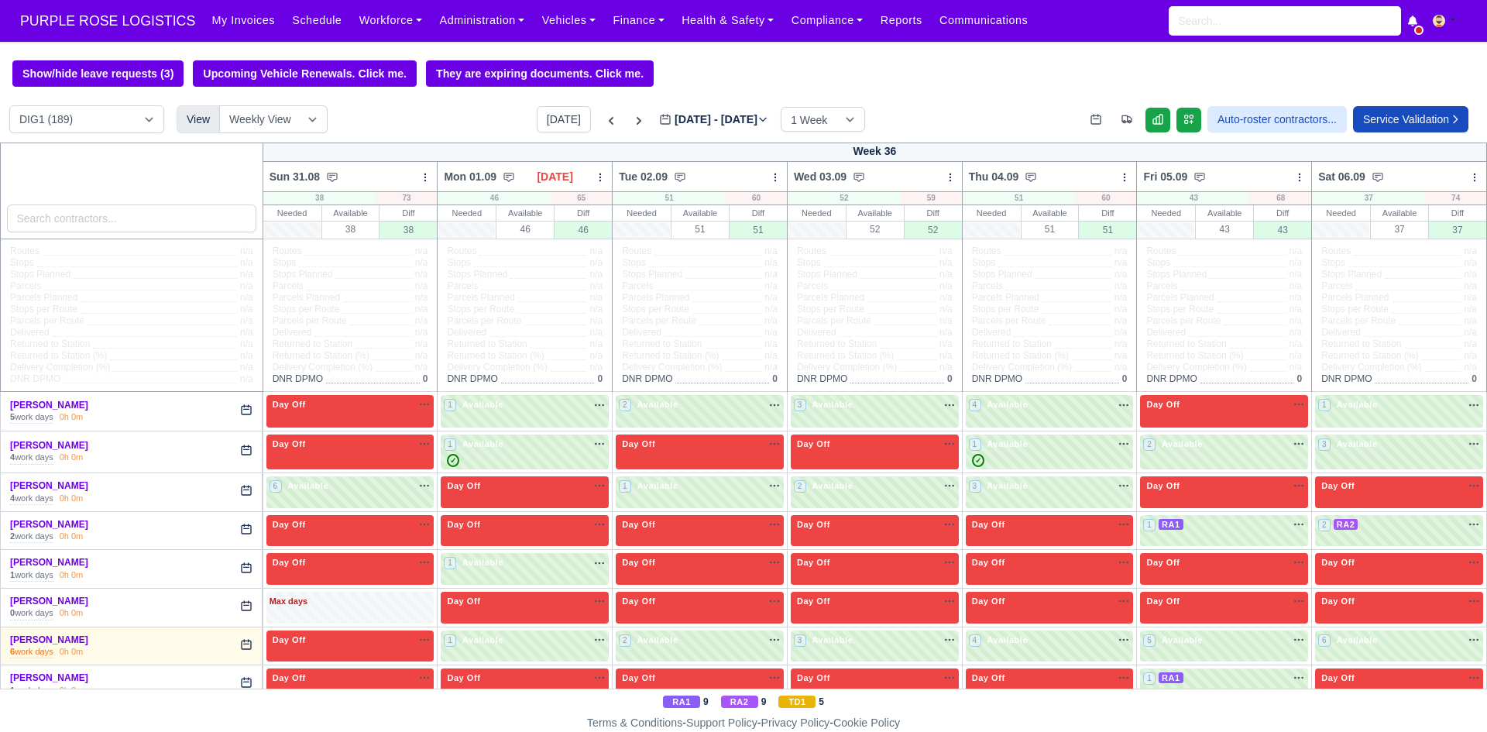
type input "[DATE]"
click at [122, 122] on select "DIG1 (189) DAK1 (1) GIMD (27)" at bounding box center [86, 119] width 155 height 28
click at [949, 66] on div "Show/hide leave requests (3) Upcoming Vehicle Renewals. Click me. They are expi…" at bounding box center [743, 73] width 1487 height 26
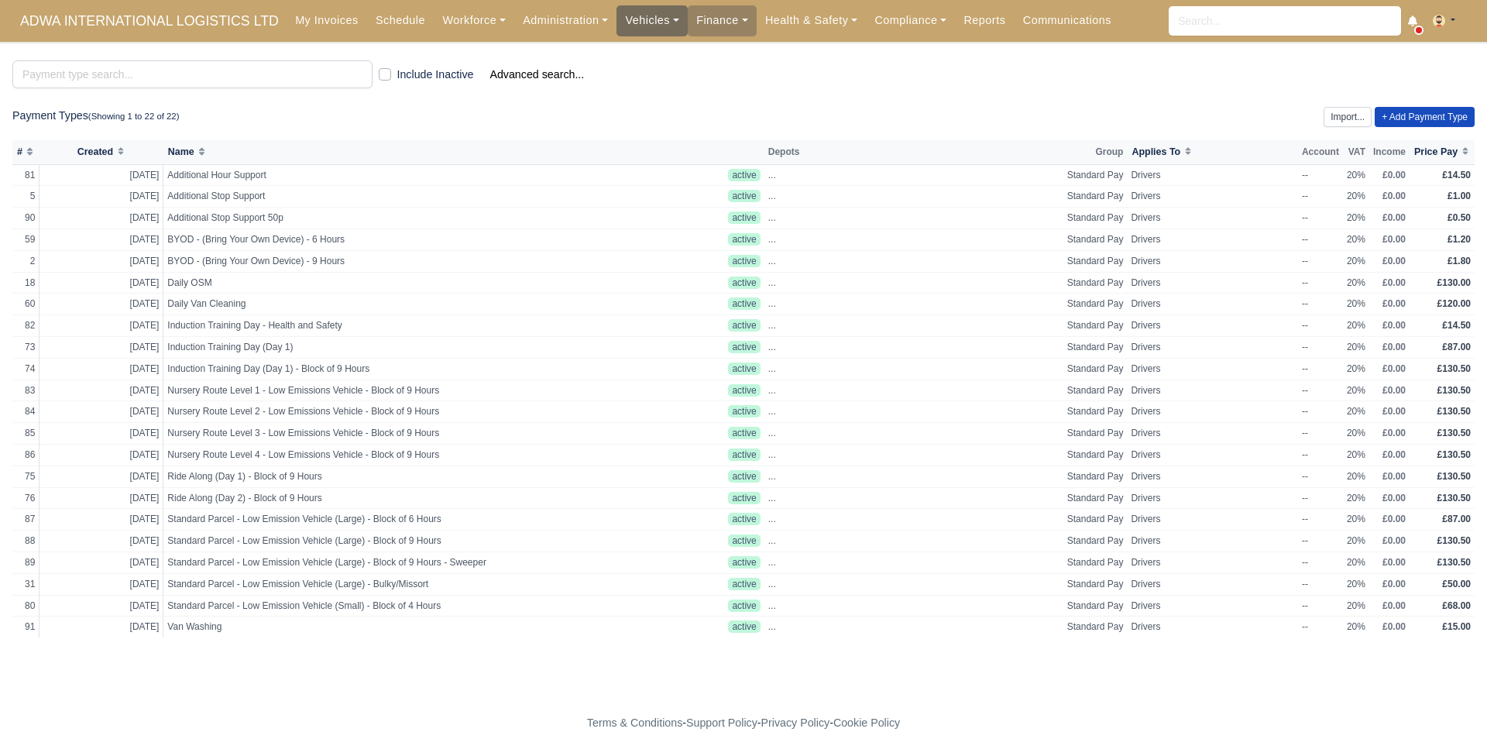
click at [637, 19] on link "Vehicles" at bounding box center [651, 20] width 71 height 30
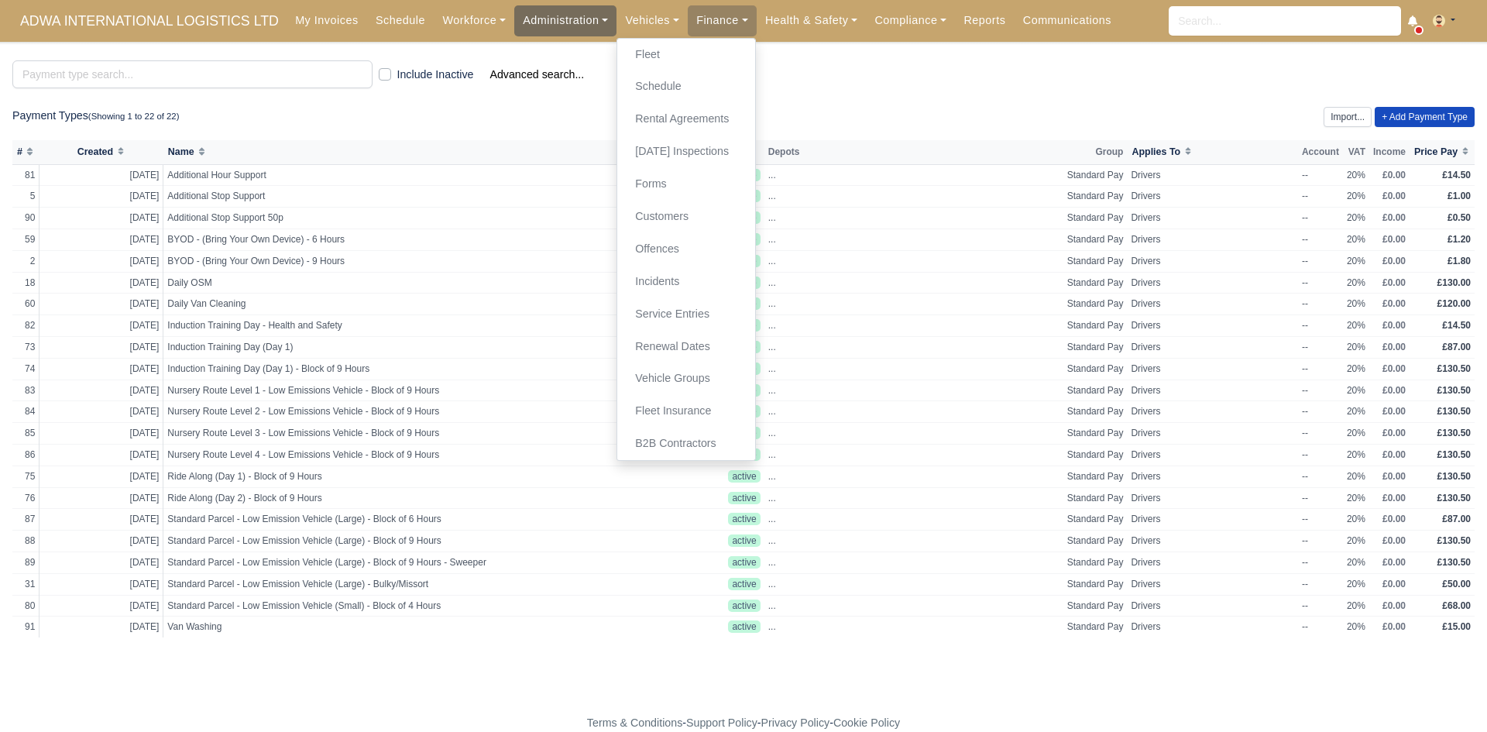
click at [551, 20] on link "Administration" at bounding box center [565, 20] width 102 height 30
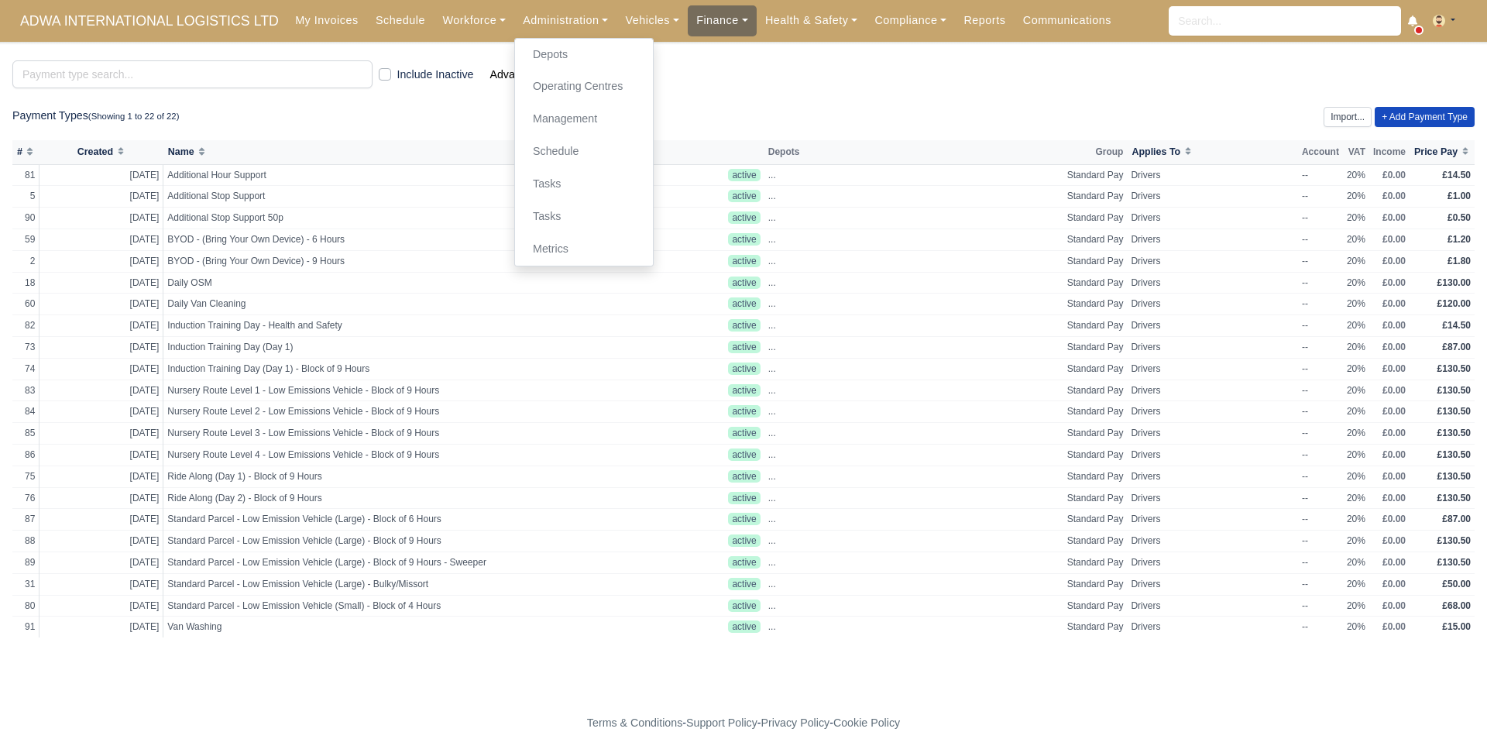
click at [706, 22] on link "Finance" at bounding box center [722, 20] width 69 height 30
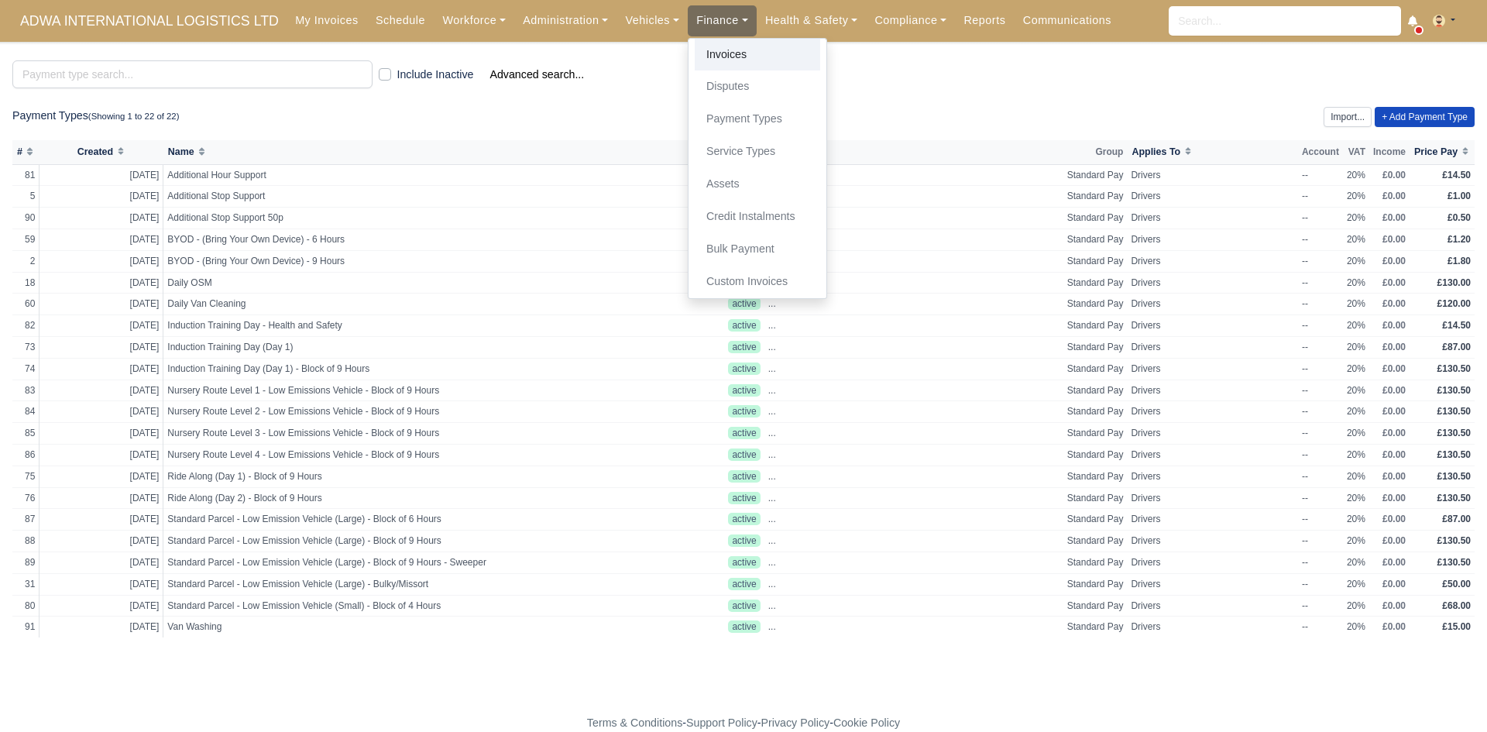
click at [700, 45] on link "Invoices" at bounding box center [757, 55] width 125 height 33
